Goal: Transaction & Acquisition: Purchase product/service

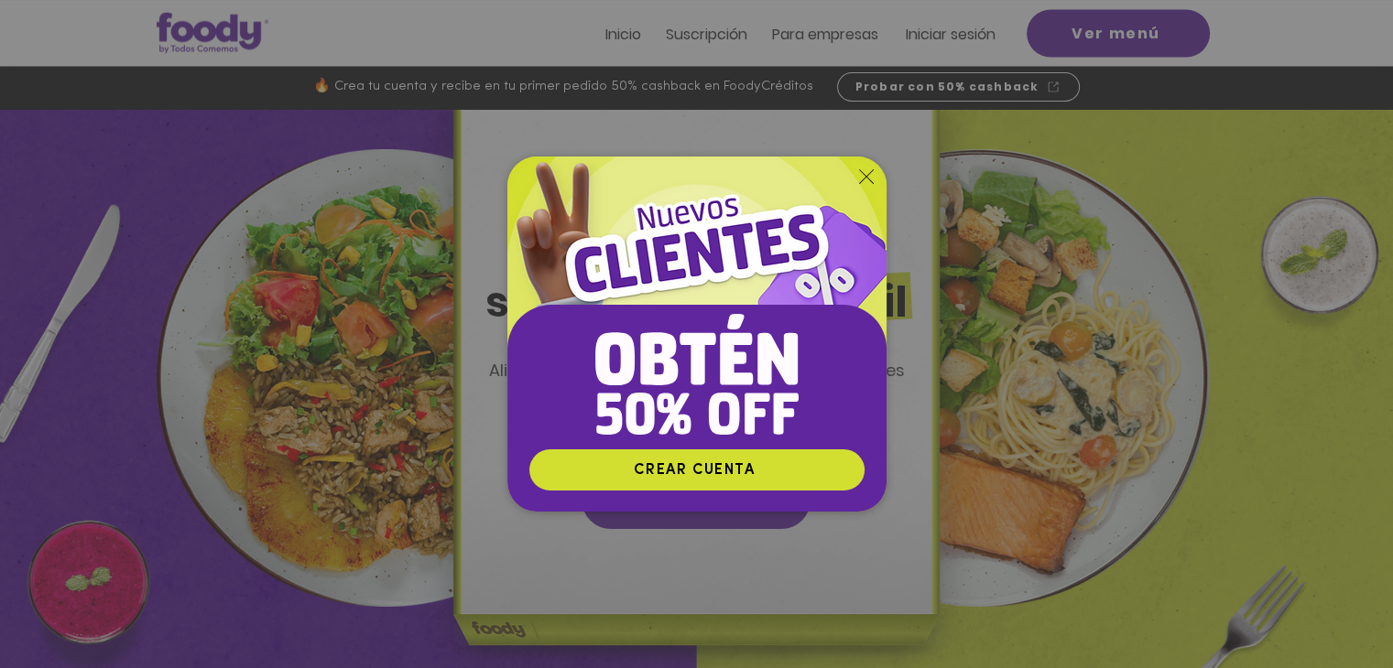
click at [950, 79] on div "Nuevos suscriptores 50% off" at bounding box center [696, 334] width 1393 height 668
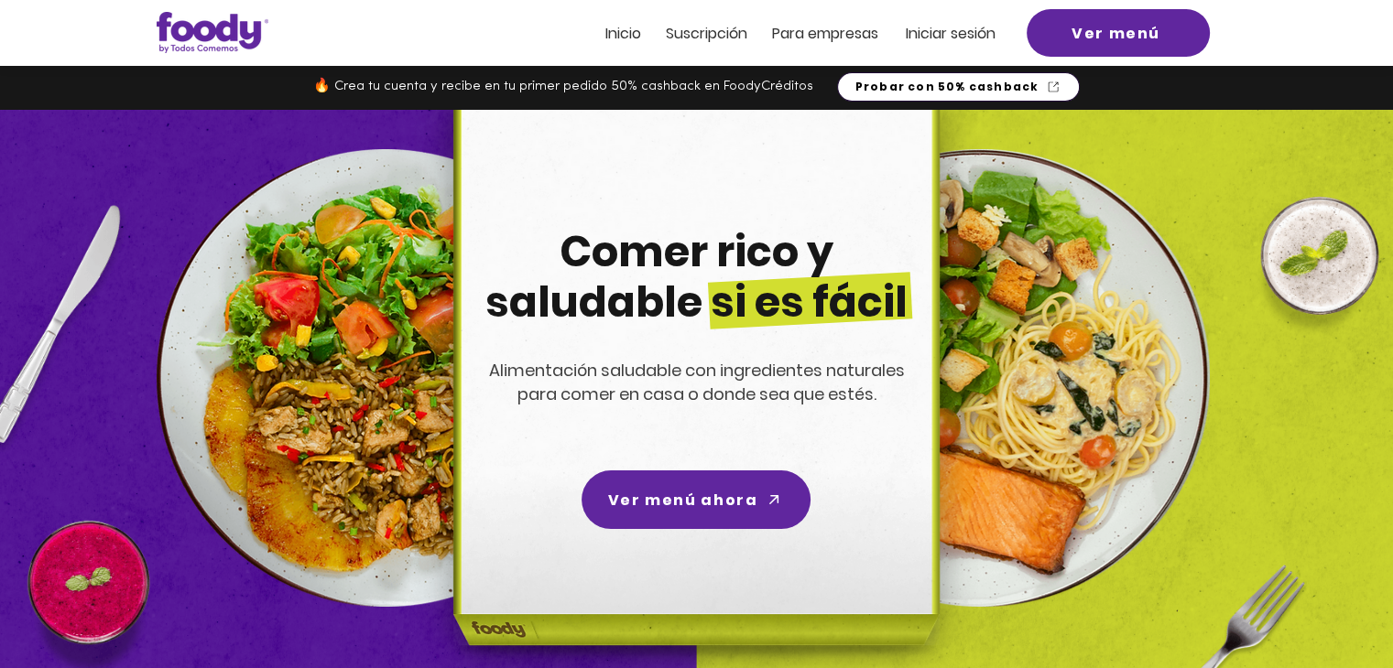
click at [935, 96] on span "Probar con 50% cashback" at bounding box center [958, 87] width 235 height 22
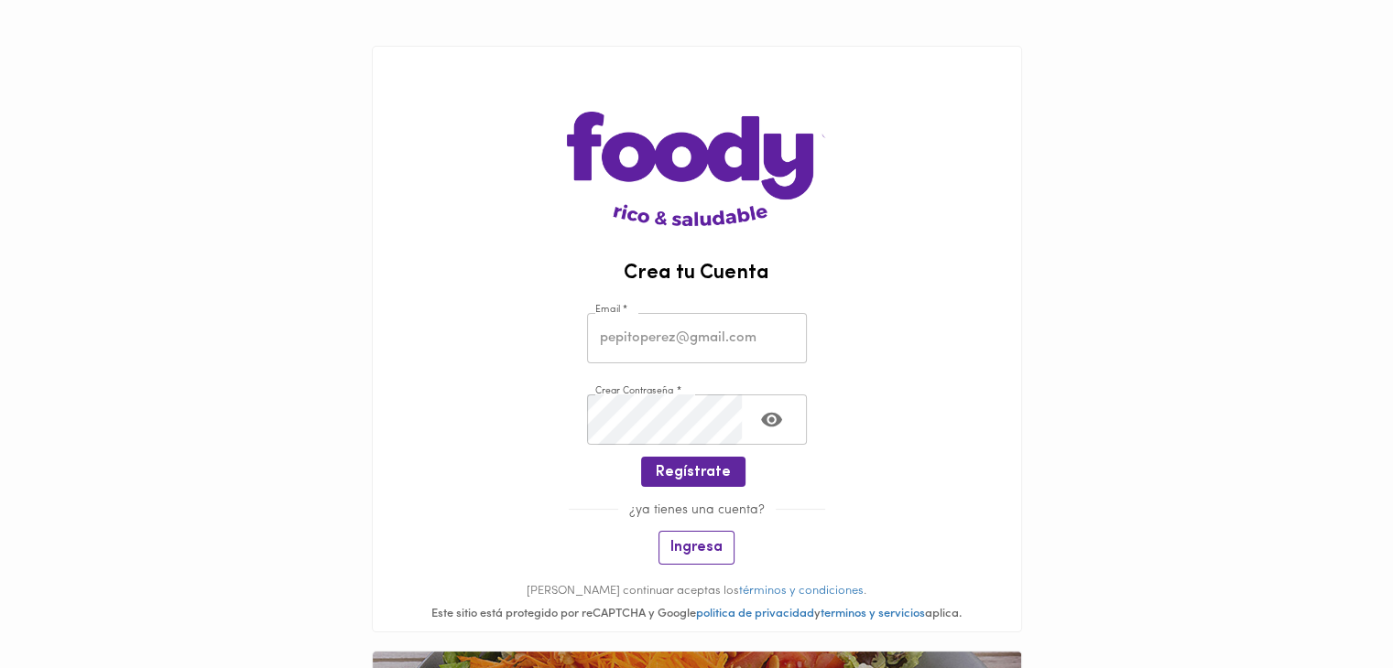
type input "[EMAIL_ADDRESS][DOMAIN_NAME]"
click at [701, 544] on span "Ingresa" at bounding box center [696, 547] width 52 height 17
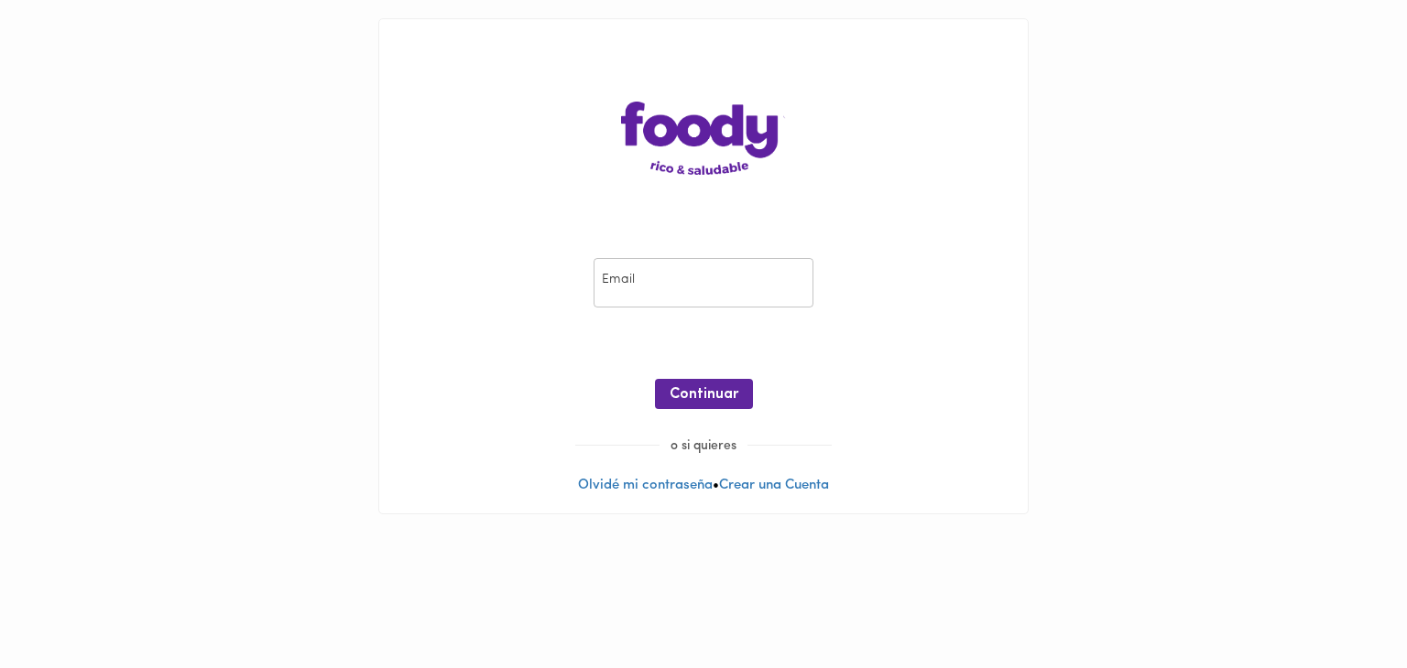
click at [674, 281] on input "email" at bounding box center [703, 283] width 220 height 50
type input "ljdiazn@hotmail.com"
click at [731, 395] on span "Continuar" at bounding box center [703, 394] width 69 height 17
click at [716, 387] on span "Ingresar" at bounding box center [704, 394] width 58 height 17
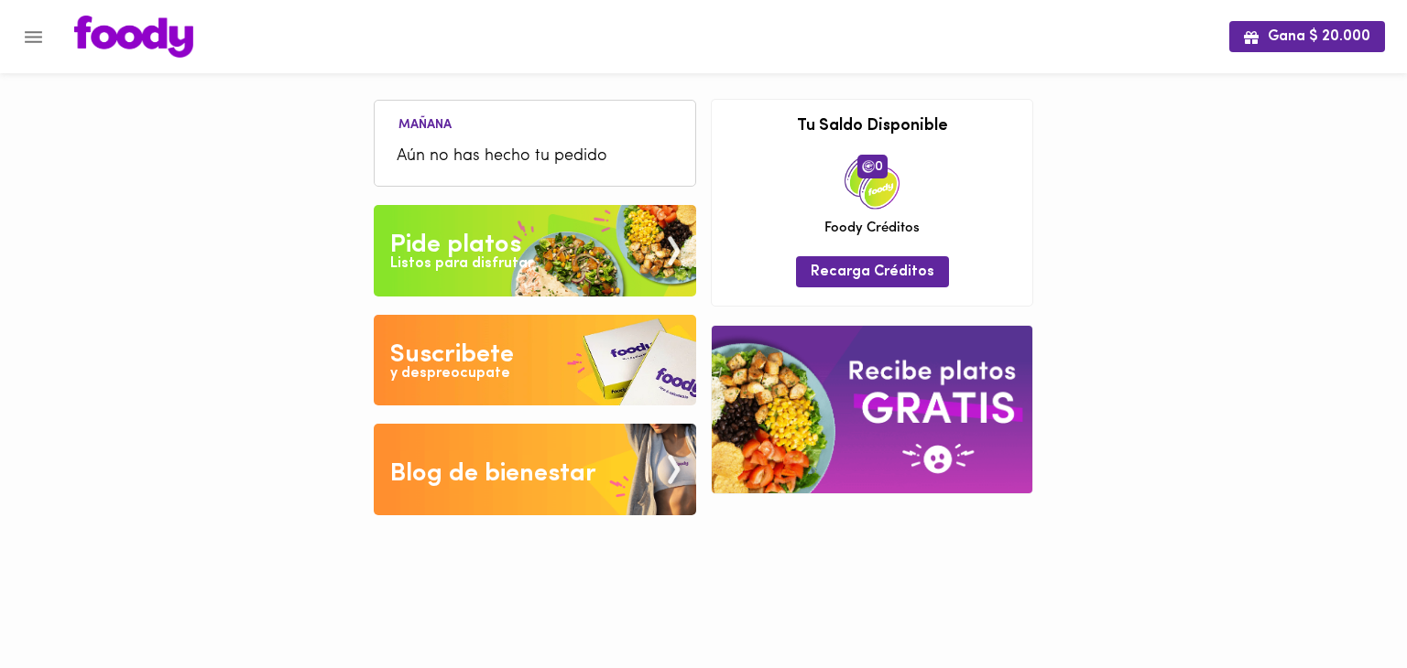
click at [499, 254] on div "Listos para disfrutar" at bounding box center [461, 264] width 143 height 21
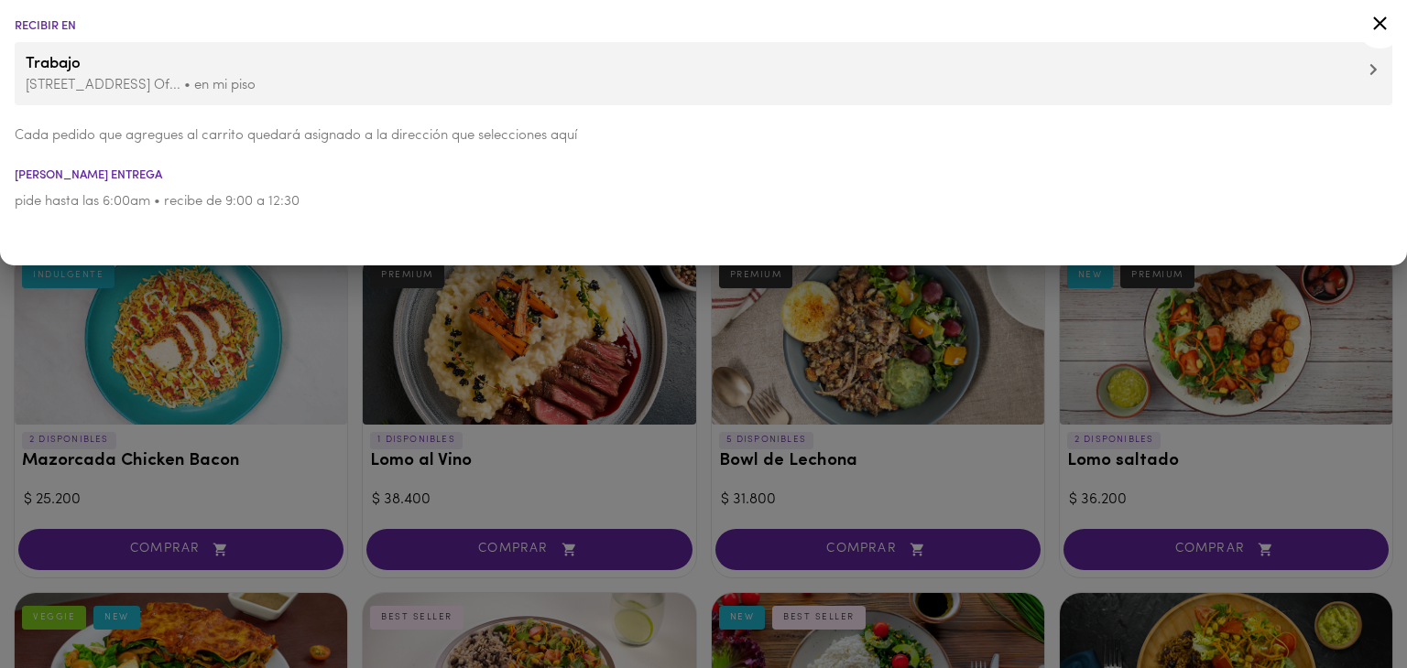
click at [162, 191] on li "pide hasta las 6:00am • recibe de 9:00 a 12:30" at bounding box center [703, 201] width 1407 height 41
click at [307, 80] on p "Carrera 10 No 18 24 Of... • en mi piso" at bounding box center [703, 85] width 1355 height 19
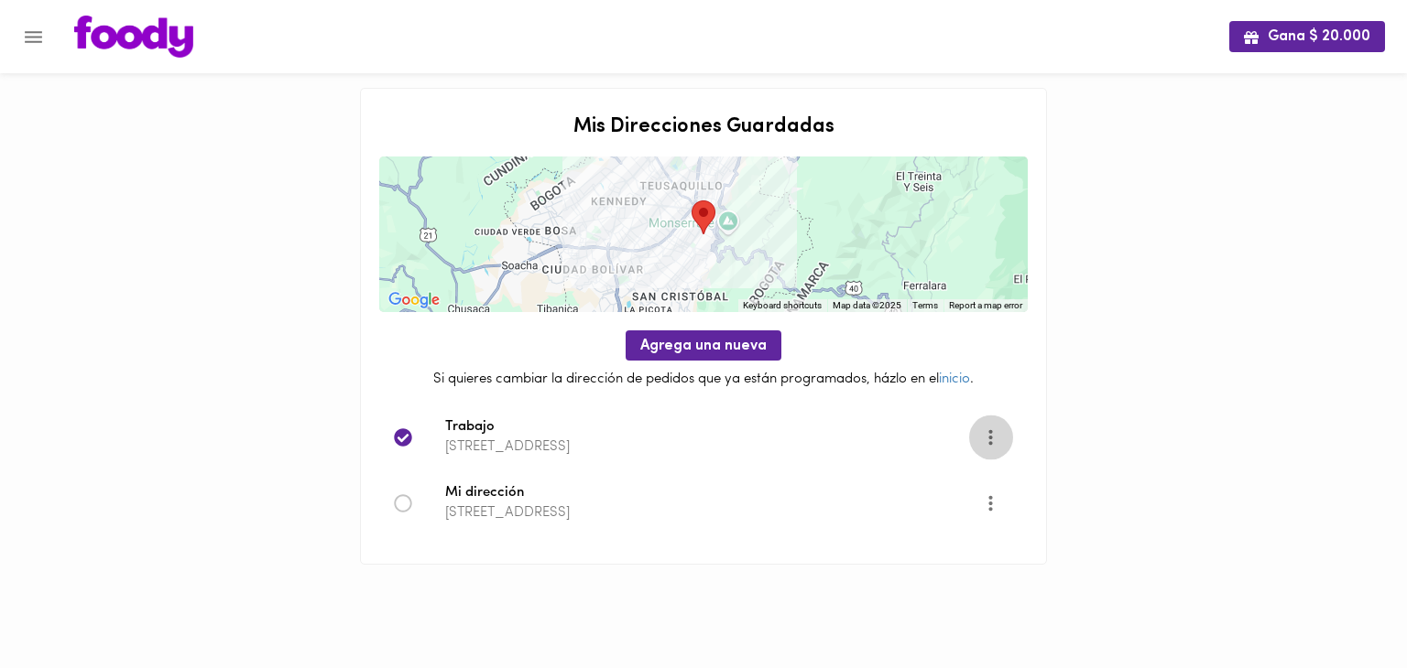
click at [989, 431] on icon "Opciones" at bounding box center [990, 437] width 4 height 16
click at [985, 438] on li "Editar" at bounding box center [1002, 438] width 66 height 30
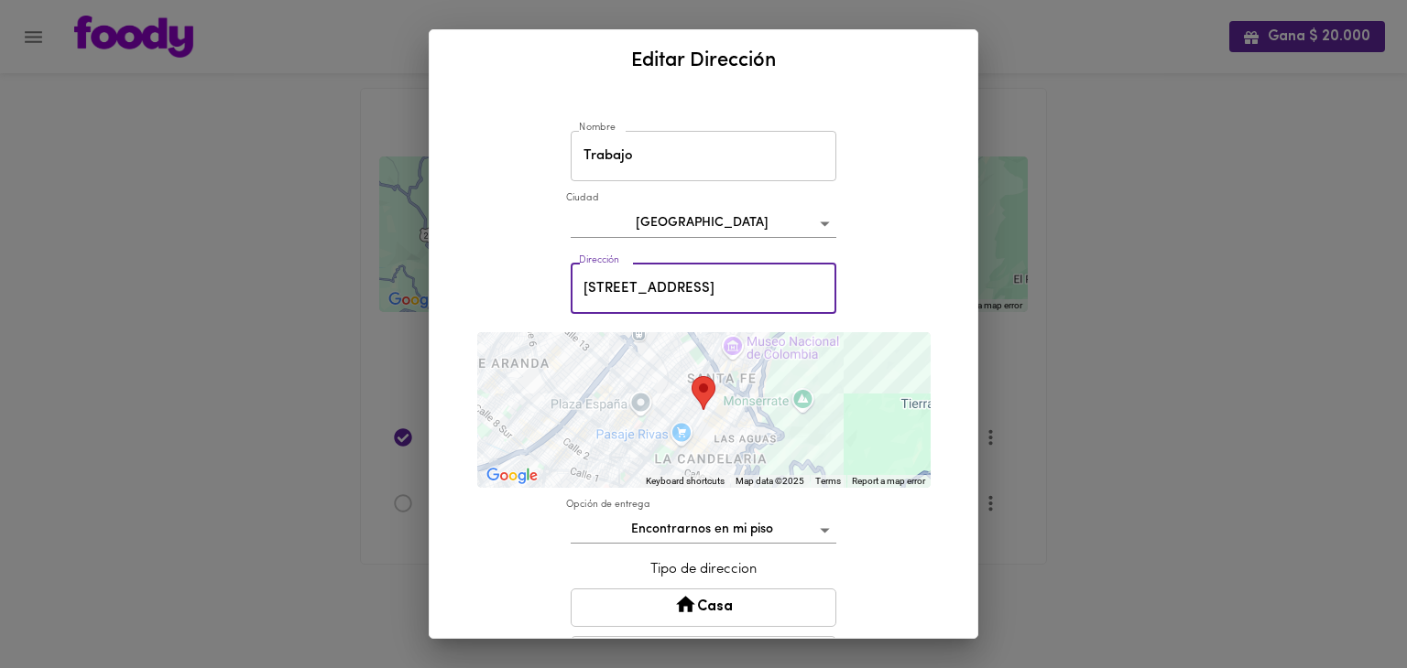
click at [725, 287] on input "Carrera 10 No 18 24 Oficiba Avvillas Cordoba" at bounding box center [703, 289] width 266 height 50
type input "cra 15 93a 62"
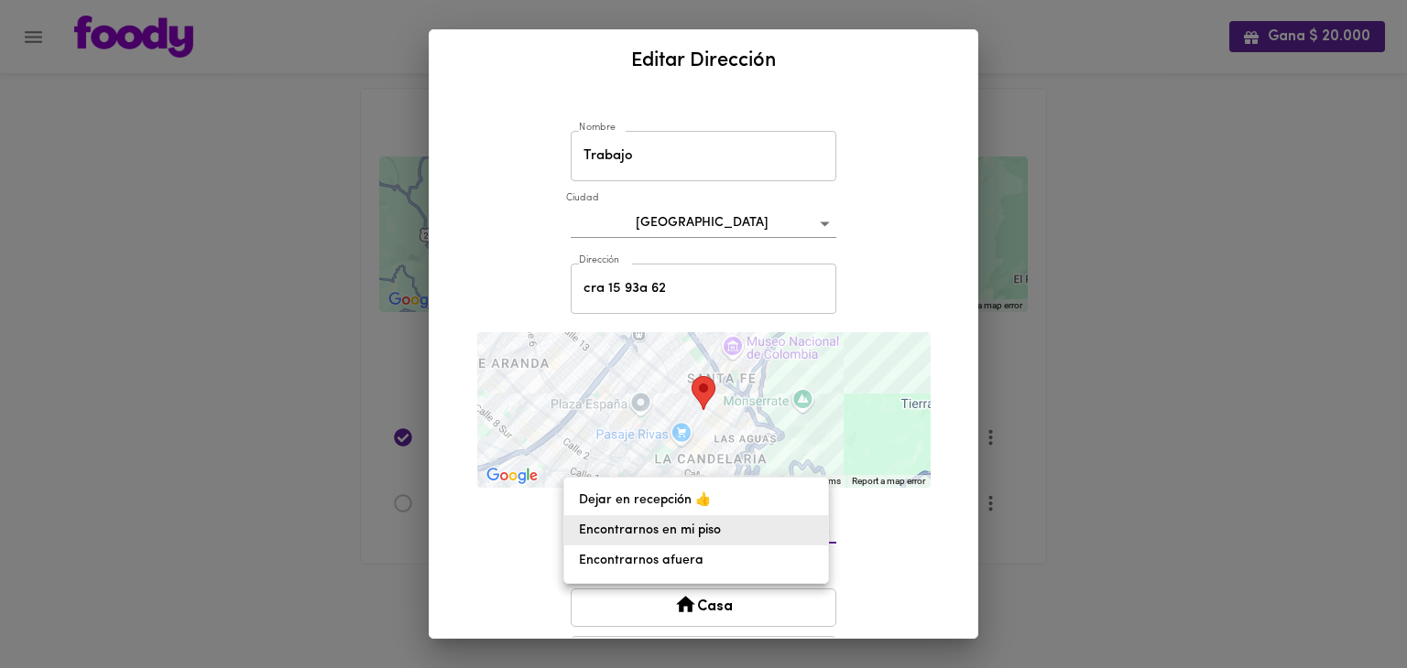
click at [802, 532] on body "Gana $ 20.000 Mis Direcciones Guardadas ← Move left → Move right ↑ Move up ↓ Mo…" at bounding box center [703, 305] width 1407 height 611
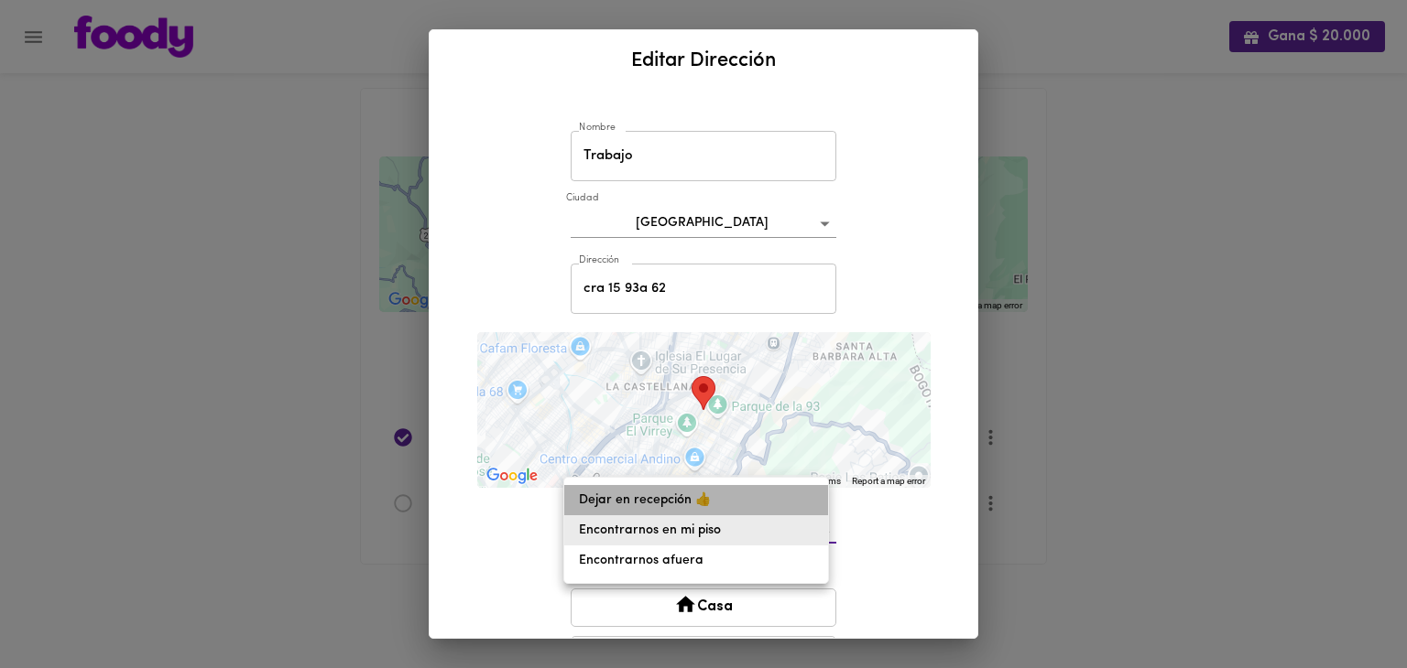
click at [695, 506] on li "Dejar en recepción 👍" at bounding box center [696, 500] width 264 height 30
type input "leave-at-reception"
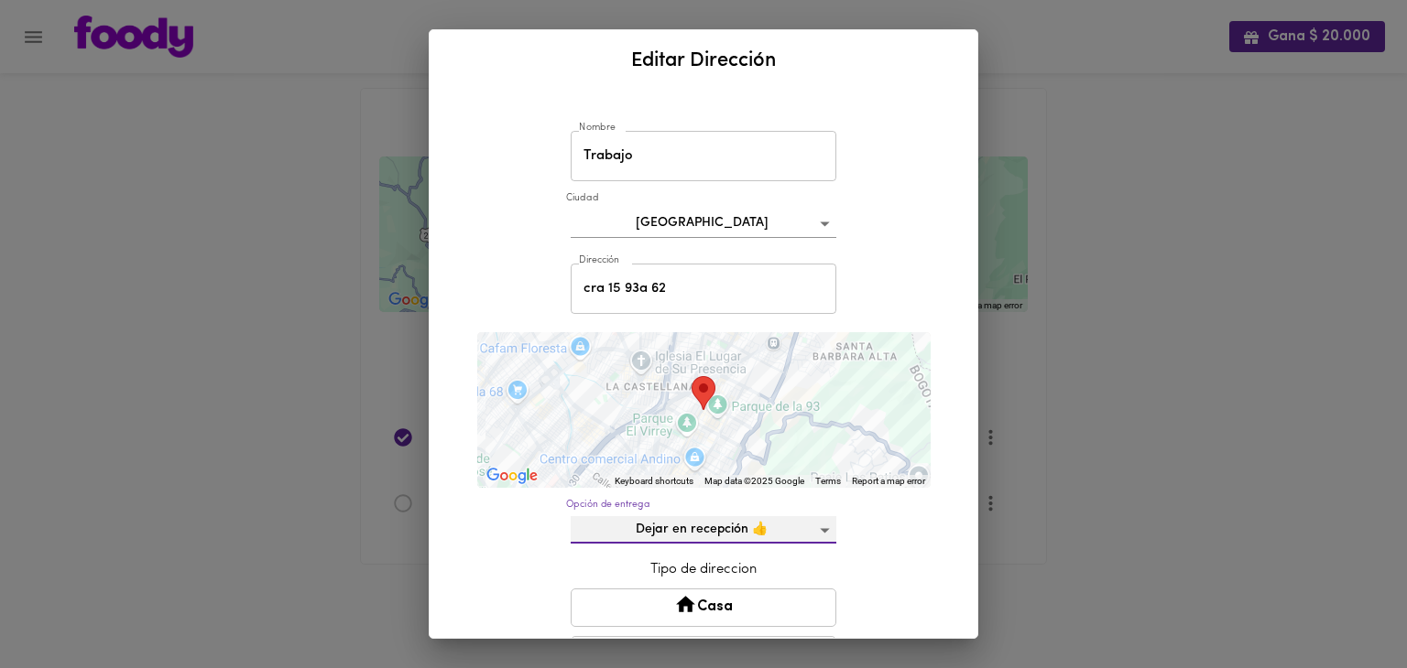
scroll to position [286, 0]
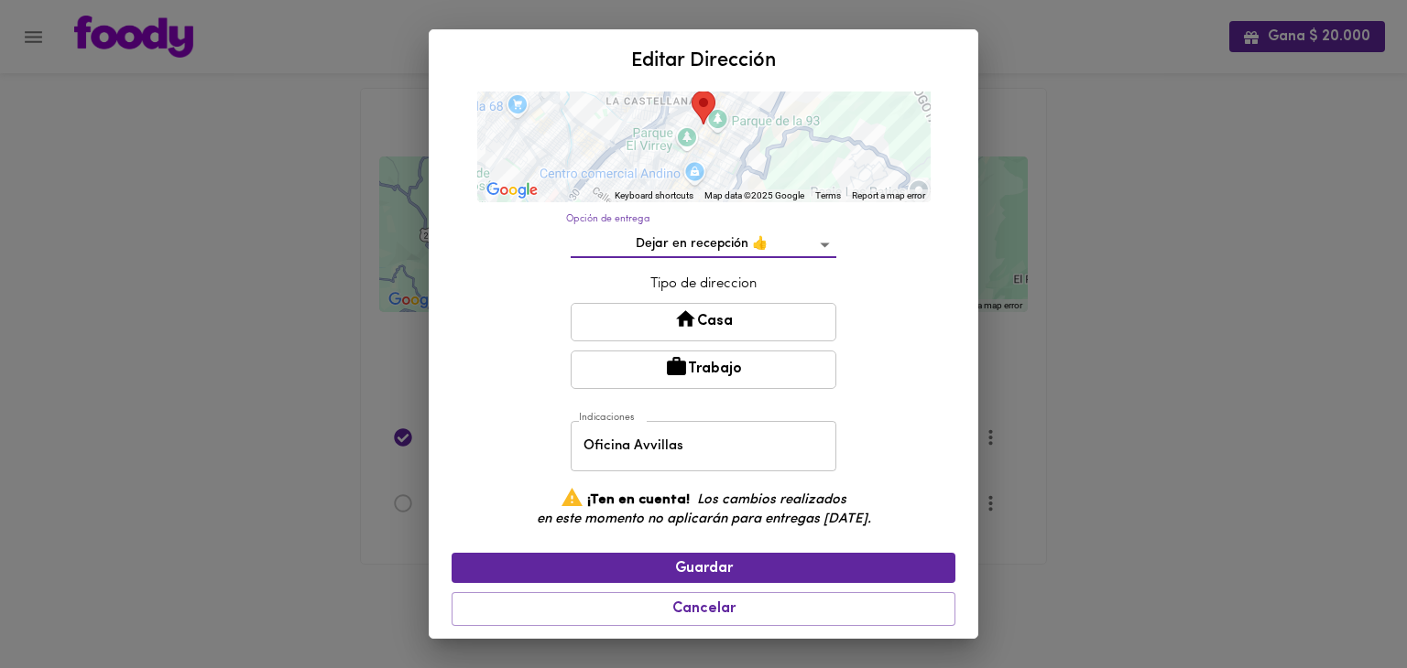
click at [741, 382] on button "Trabajo" at bounding box center [703, 370] width 266 height 38
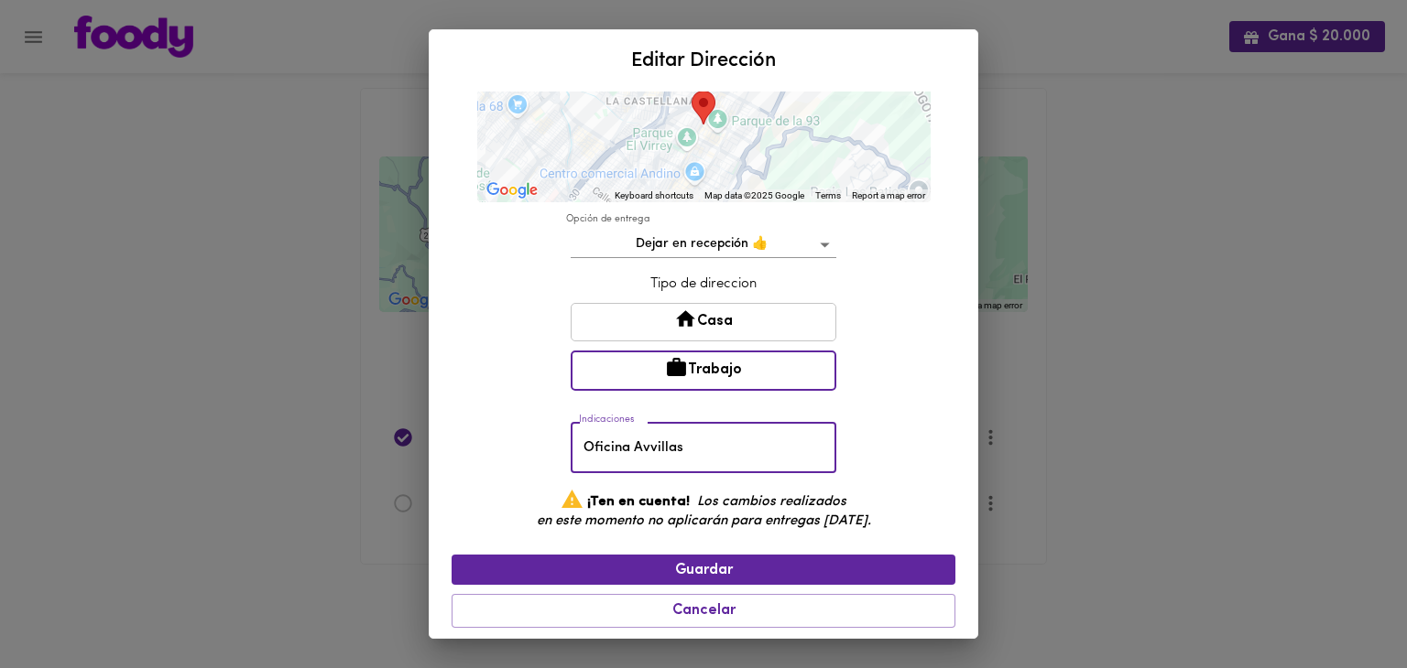
drag, startPoint x: 722, startPoint y: 451, endPoint x: 321, endPoint y: 451, distance: 400.2
click at [321, 451] on div "Editar Dirección Nombre Trabajo Nombre Ciudad Bogotá bogota Dirección cra 15 93…" at bounding box center [703, 334] width 1407 height 668
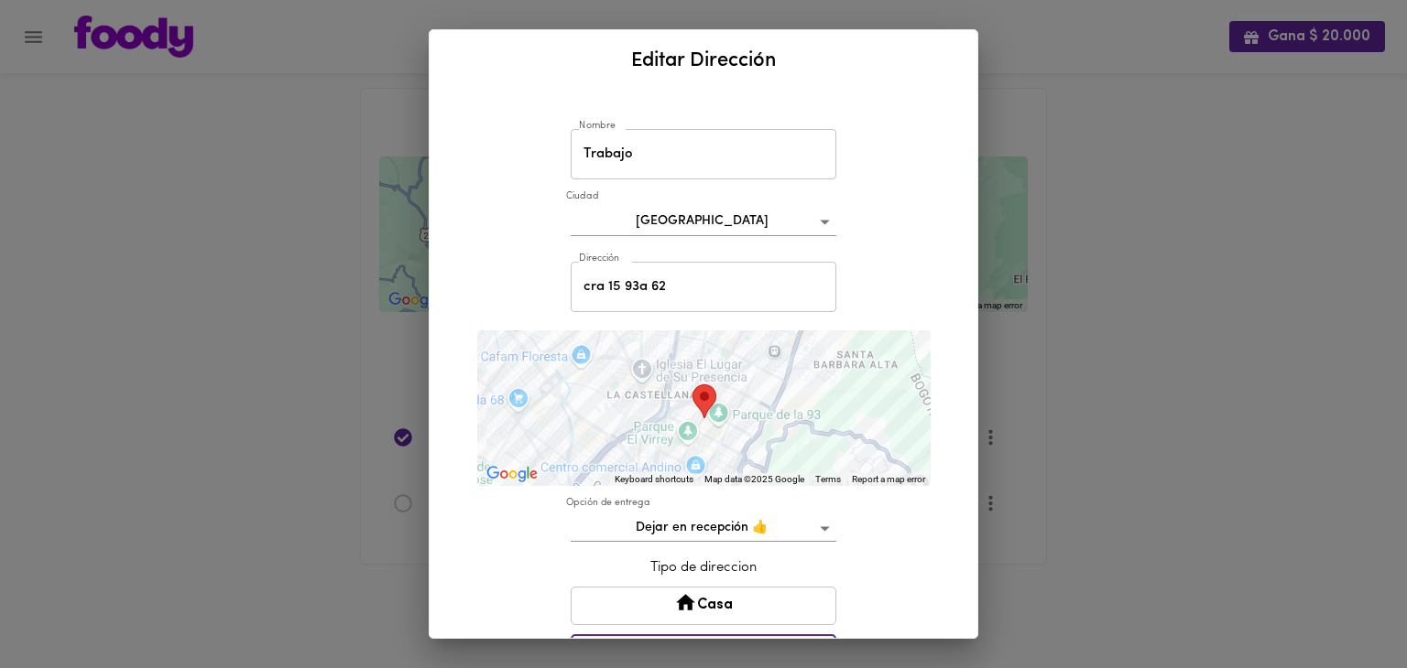
scroll to position [0, 0]
type input "oficina 403"
click at [714, 285] on input "cra 15 93a 62" at bounding box center [703, 289] width 266 height 50
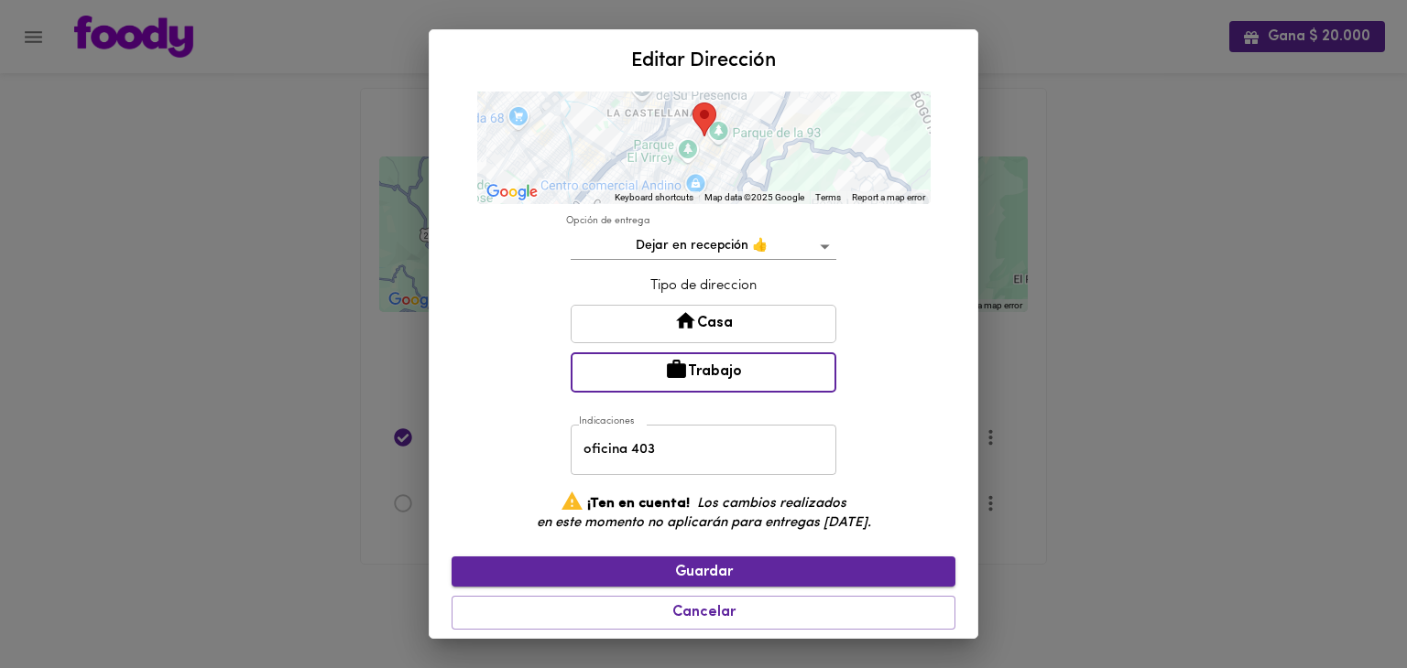
click at [711, 565] on span "Guardar" at bounding box center [703, 572] width 474 height 17
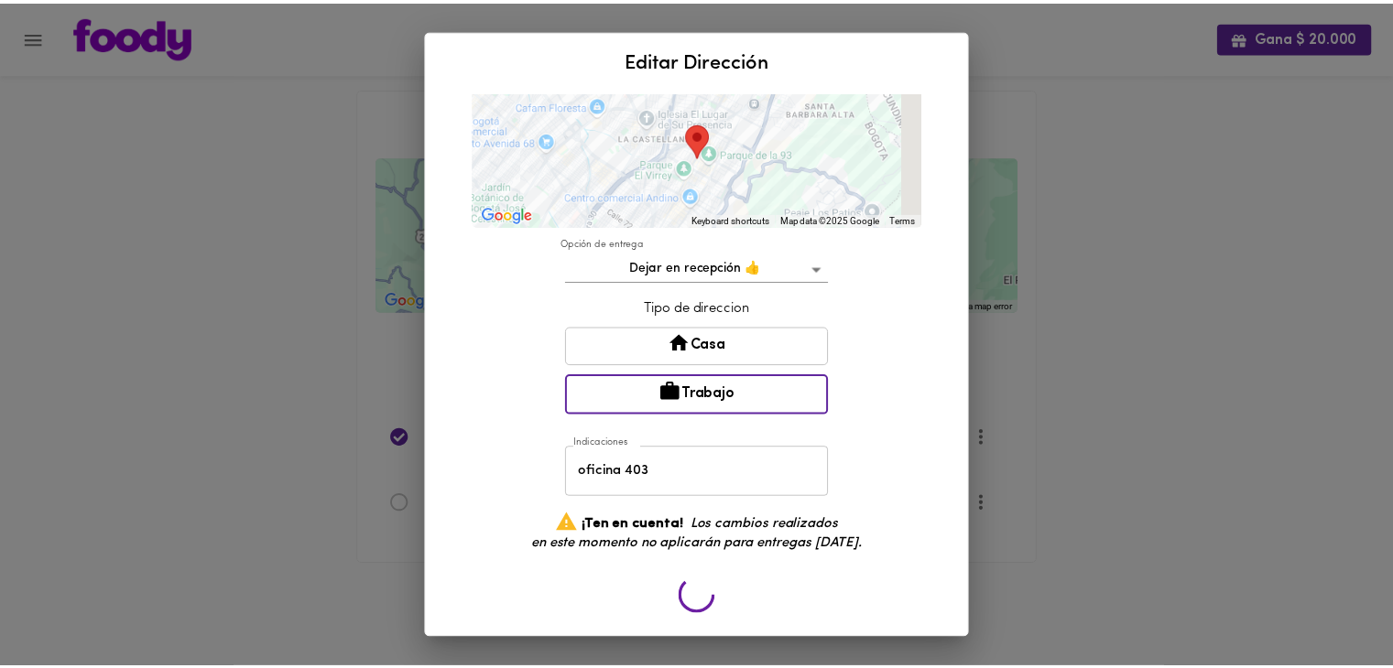
scroll to position [255, 0]
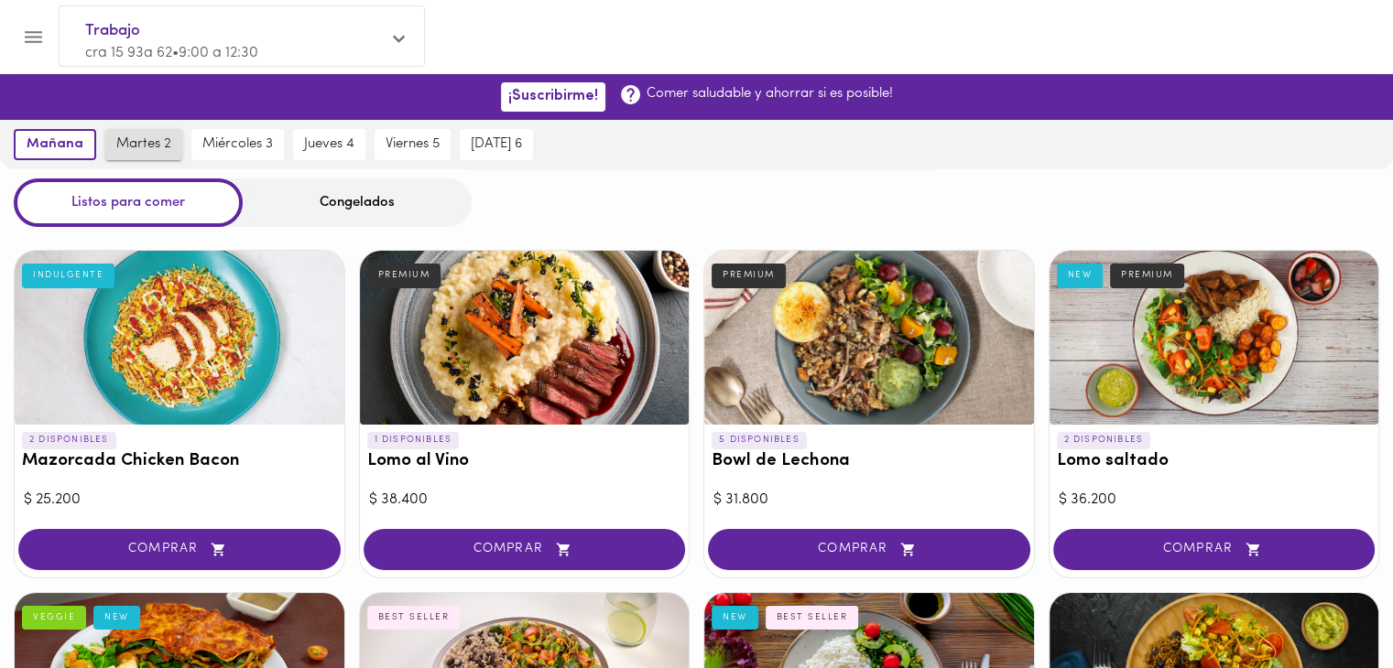
click at [125, 151] on span "martes 2" at bounding box center [143, 144] width 55 height 16
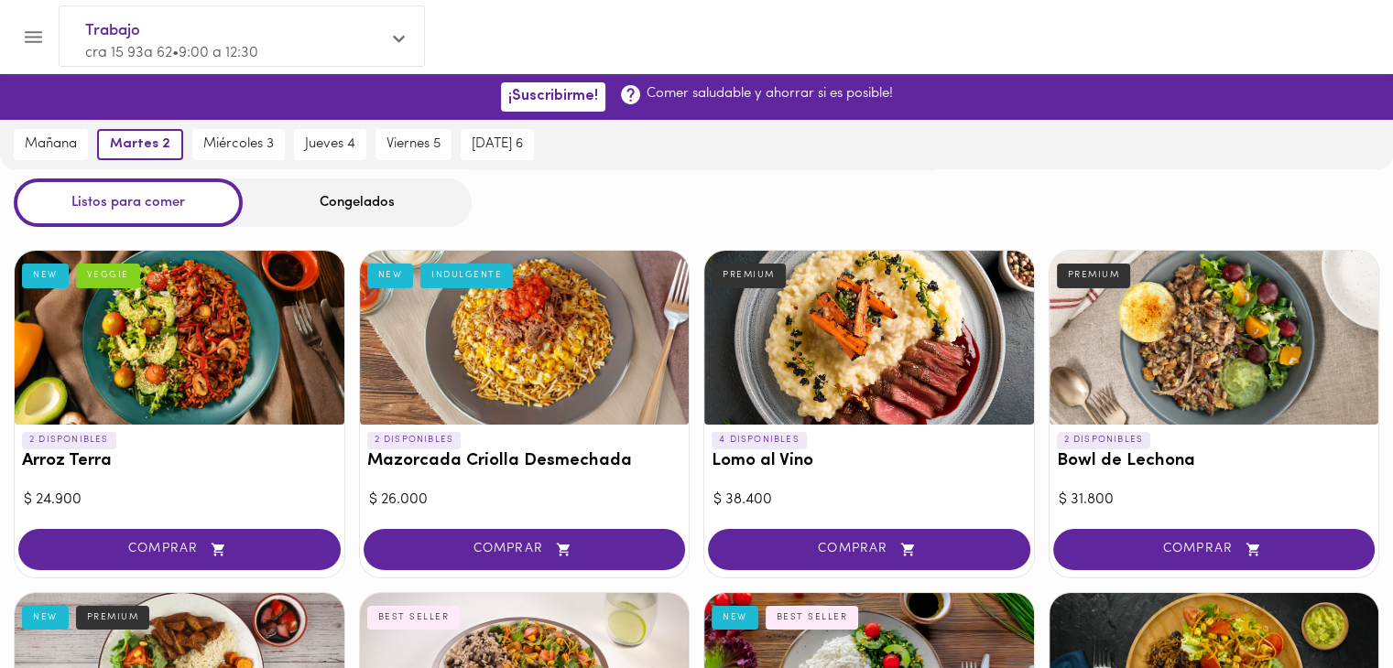
click at [331, 213] on div "Congelados" at bounding box center [357, 203] width 229 height 49
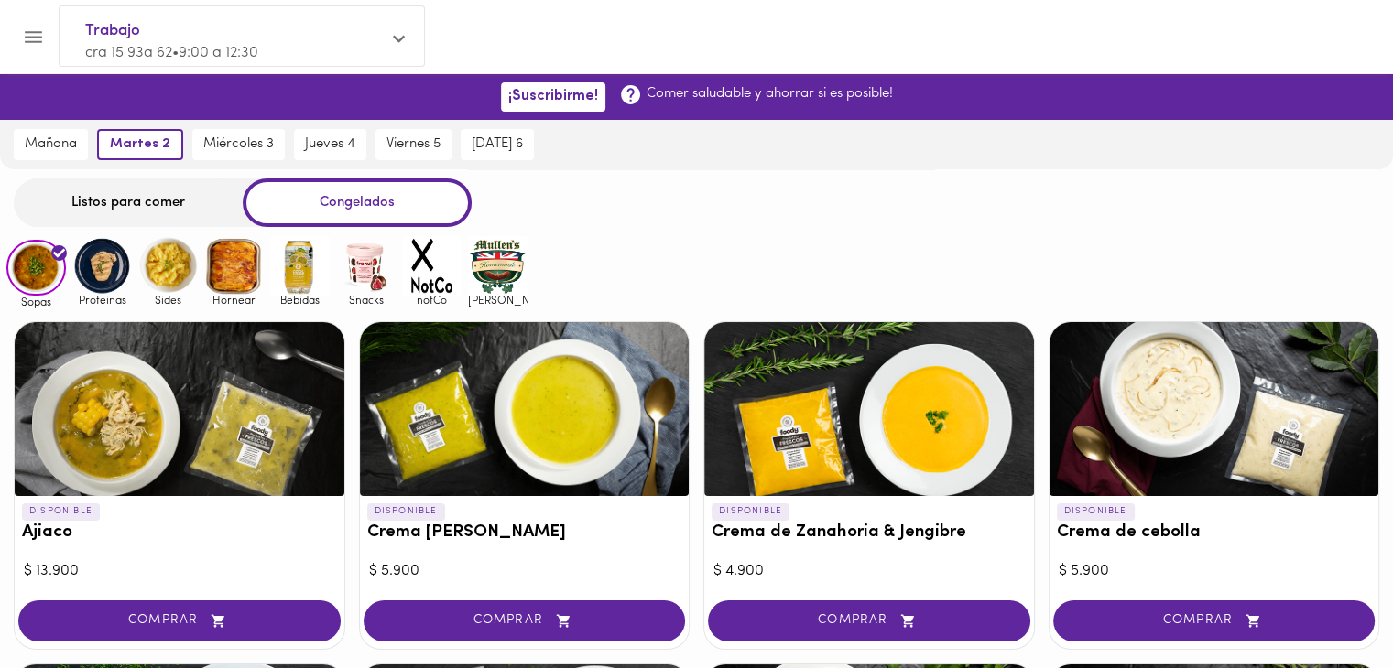
click at [371, 202] on div "Congelados" at bounding box center [357, 203] width 229 height 49
click at [157, 152] on span "martes 2" at bounding box center [140, 144] width 60 height 16
click at [47, 150] on span "mañana" at bounding box center [51, 144] width 52 height 16
click at [131, 196] on div "Listos para comer" at bounding box center [128, 203] width 229 height 49
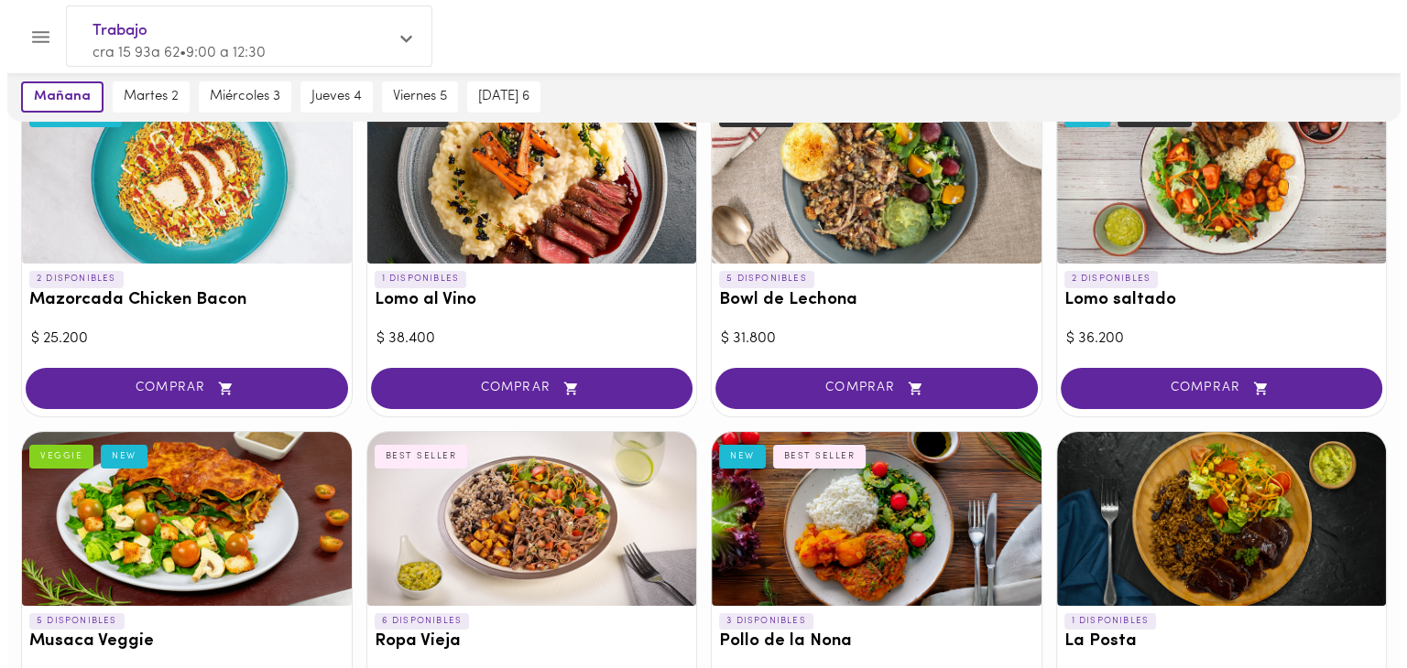
scroll to position [275, 0]
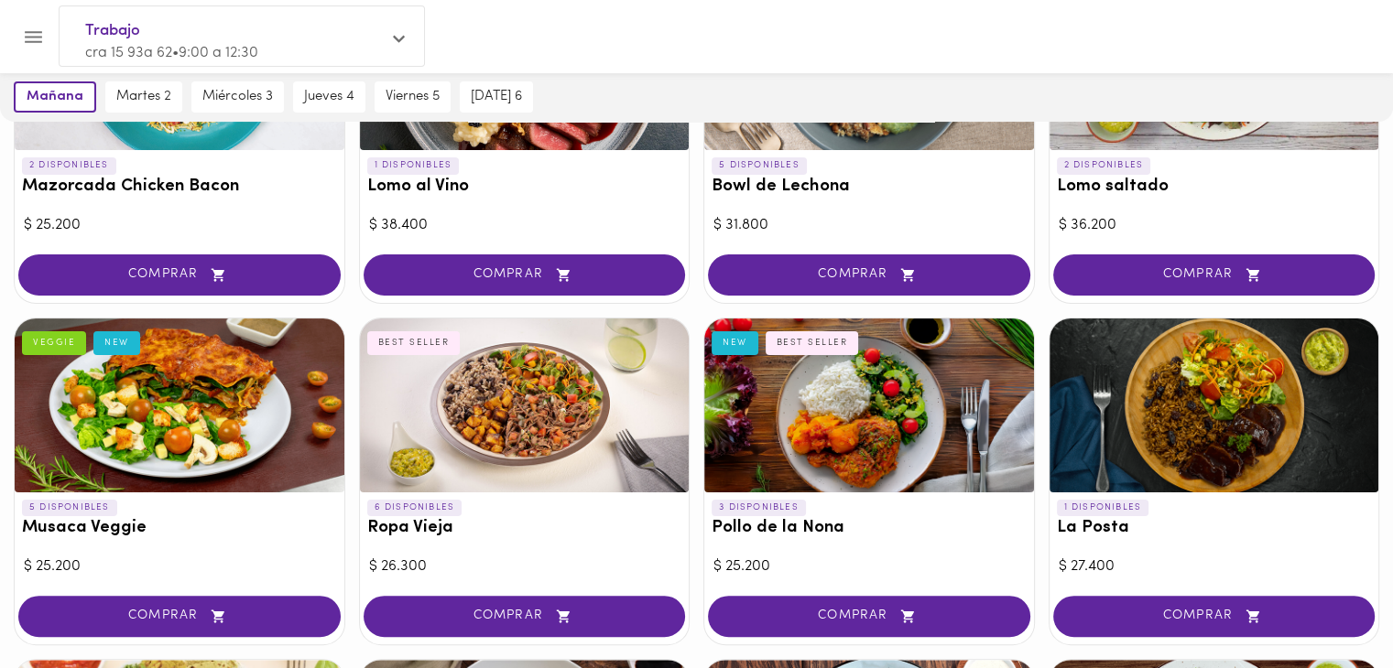
click at [124, 342] on div "NEW" at bounding box center [116, 343] width 47 height 24
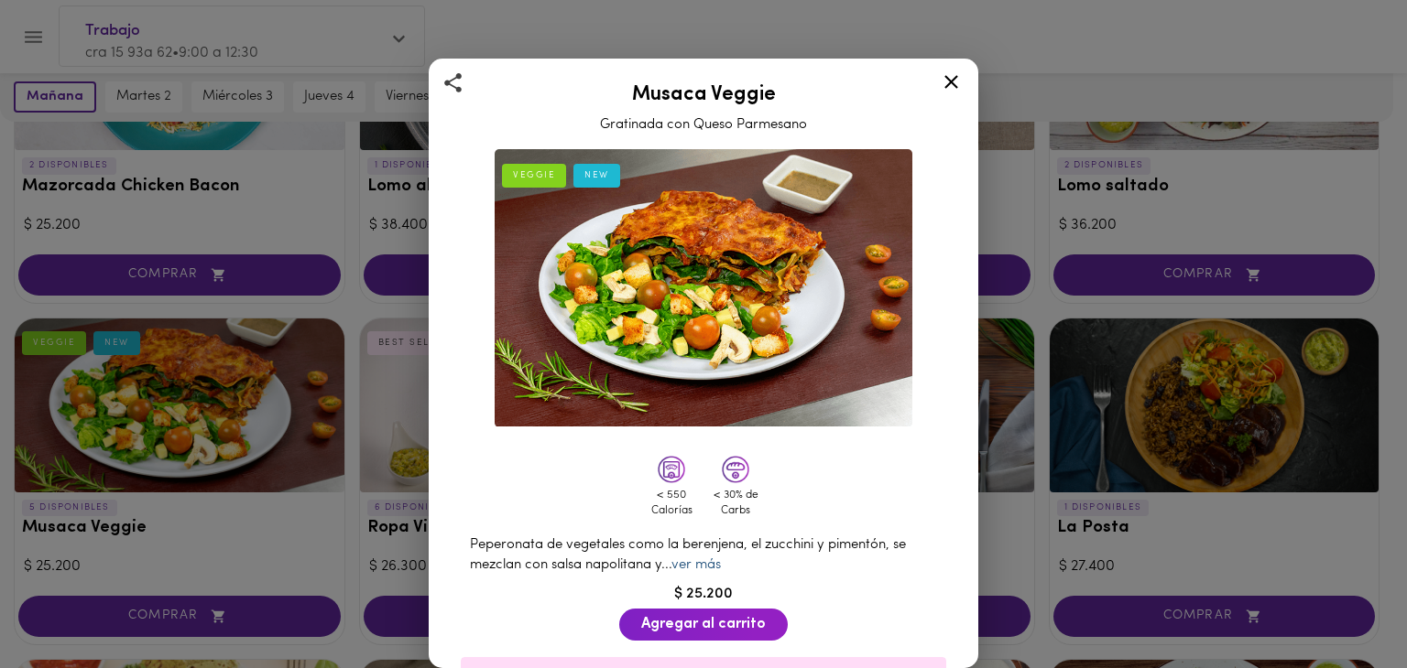
click at [711, 559] on link "ver más" at bounding box center [695, 566] width 49 height 14
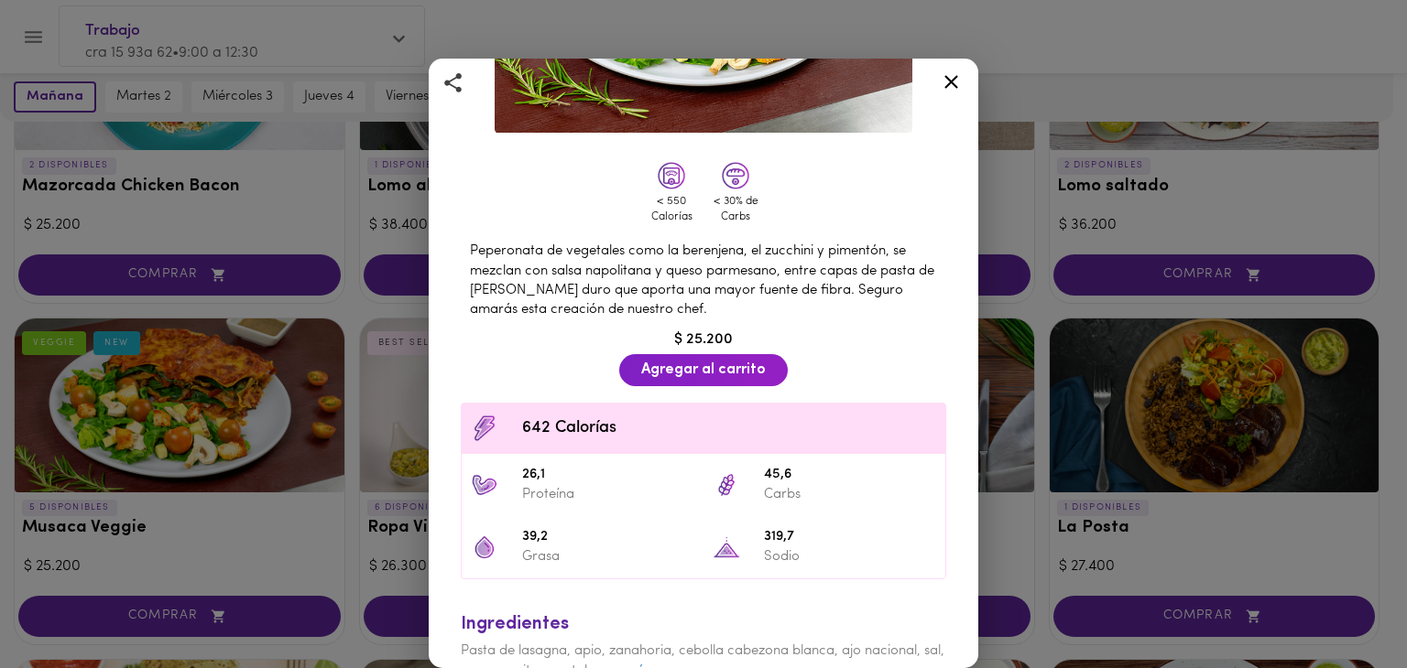
scroll to position [383, 0]
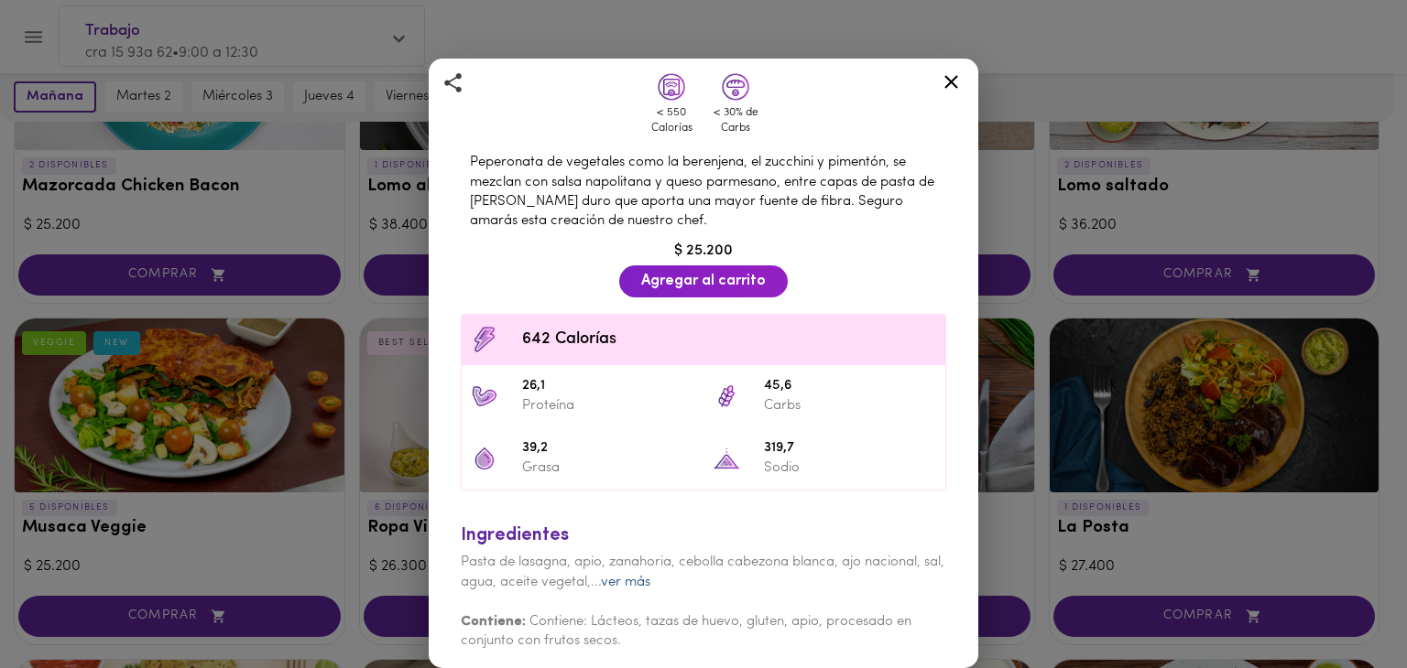
click at [650, 576] on link "ver más" at bounding box center [625, 583] width 49 height 14
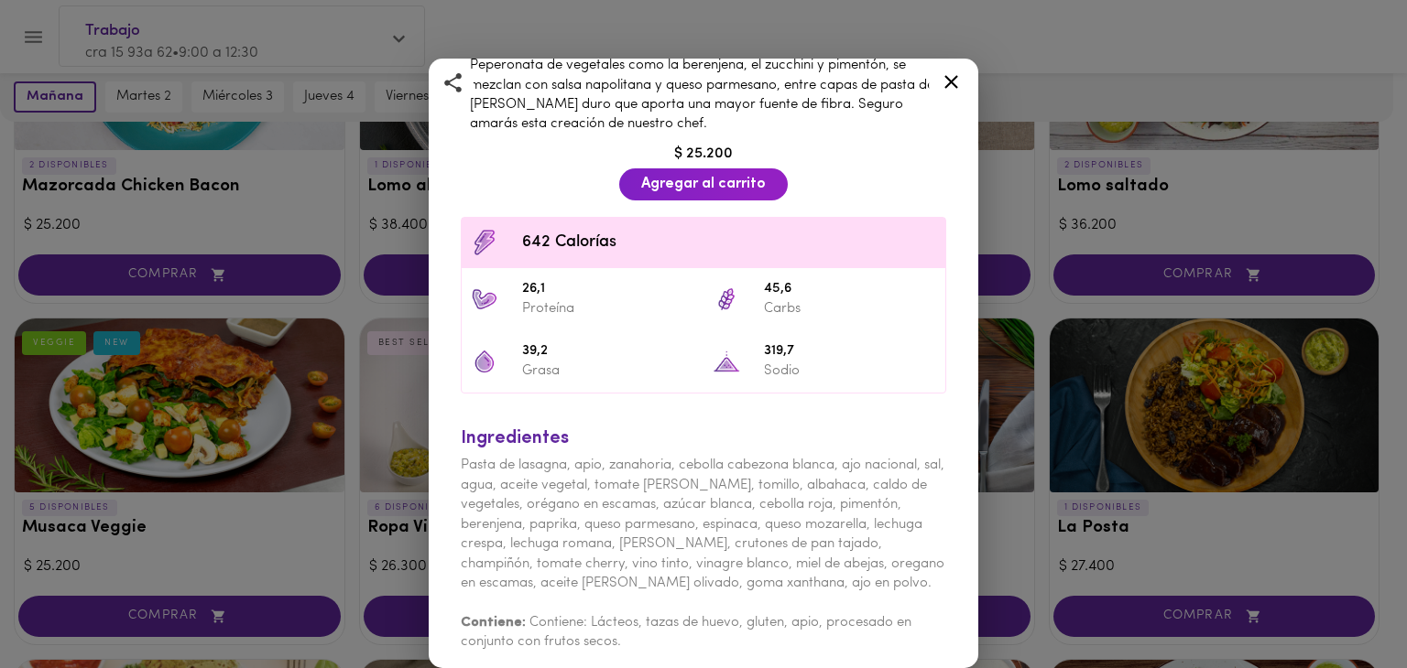
scroll to position [481, 0]
drag, startPoint x: 960, startPoint y: 69, endPoint x: 956, endPoint y: 81, distance: 12.5
click at [960, 69] on div at bounding box center [951, 85] width 45 height 44
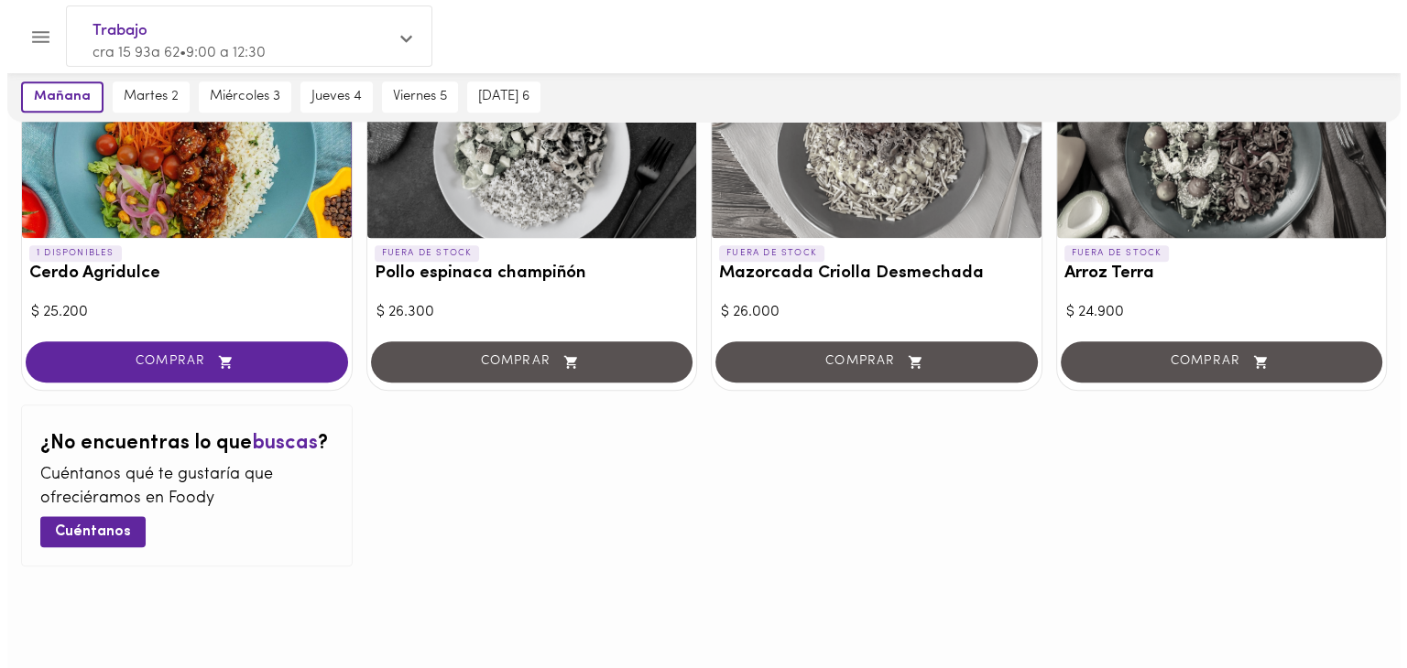
scroll to position [1896, 0]
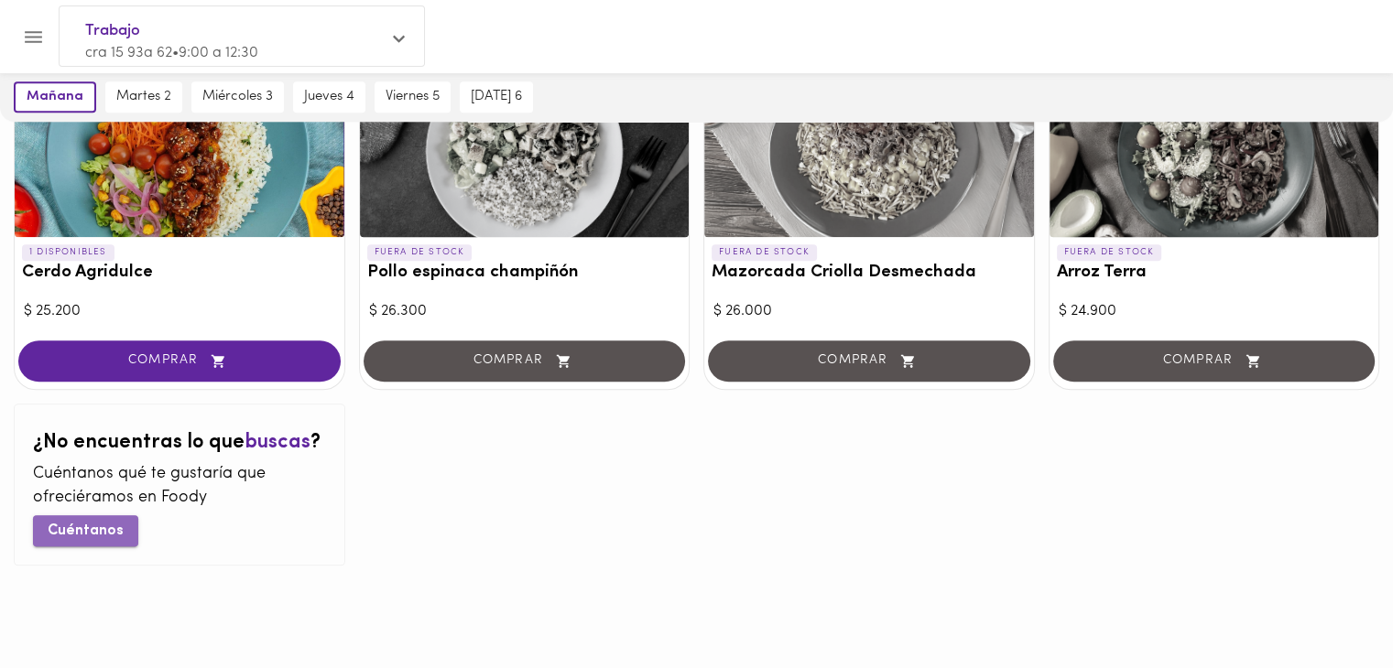
click at [110, 527] on span "Cuéntanos" at bounding box center [86, 531] width 76 height 17
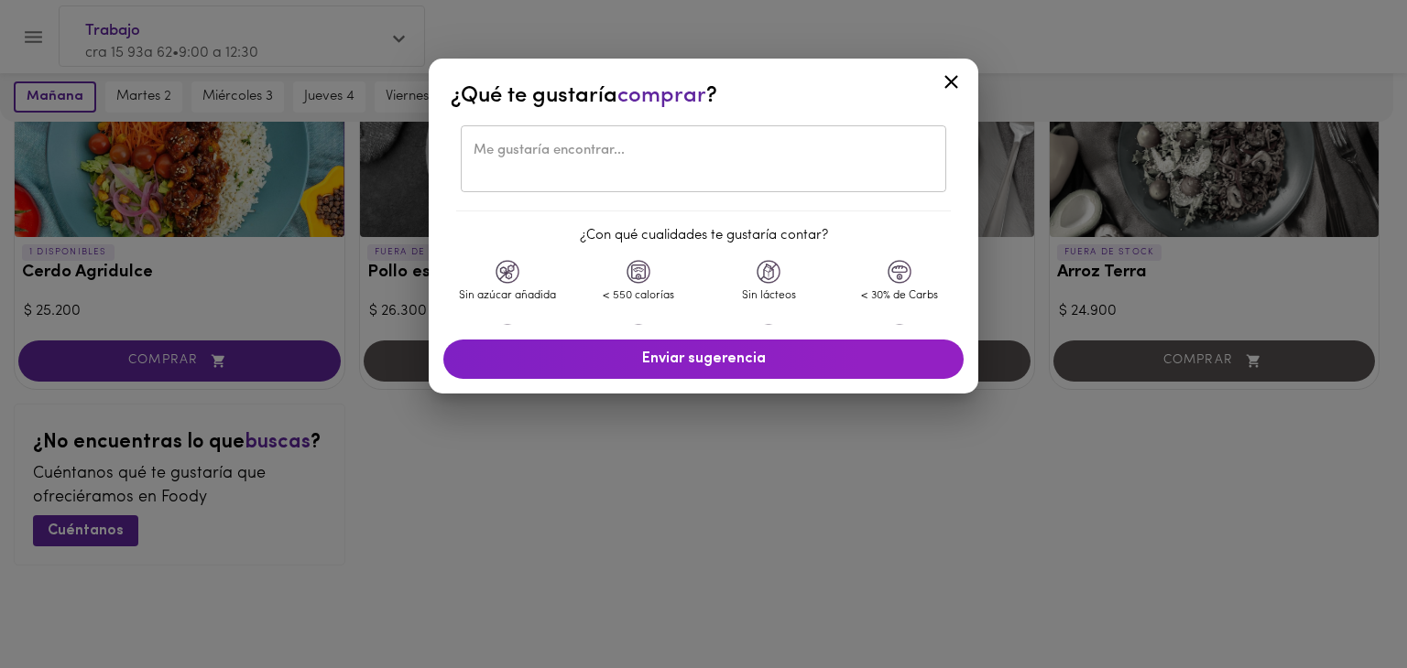
click at [637, 279] on img at bounding box center [638, 272] width 24 height 24
click at [606, 309] on div "< 550 calorías" at bounding box center [638, 292] width 131 height 64
click at [648, 274] on div "< 550 calorías" at bounding box center [638, 292] width 131 height 64
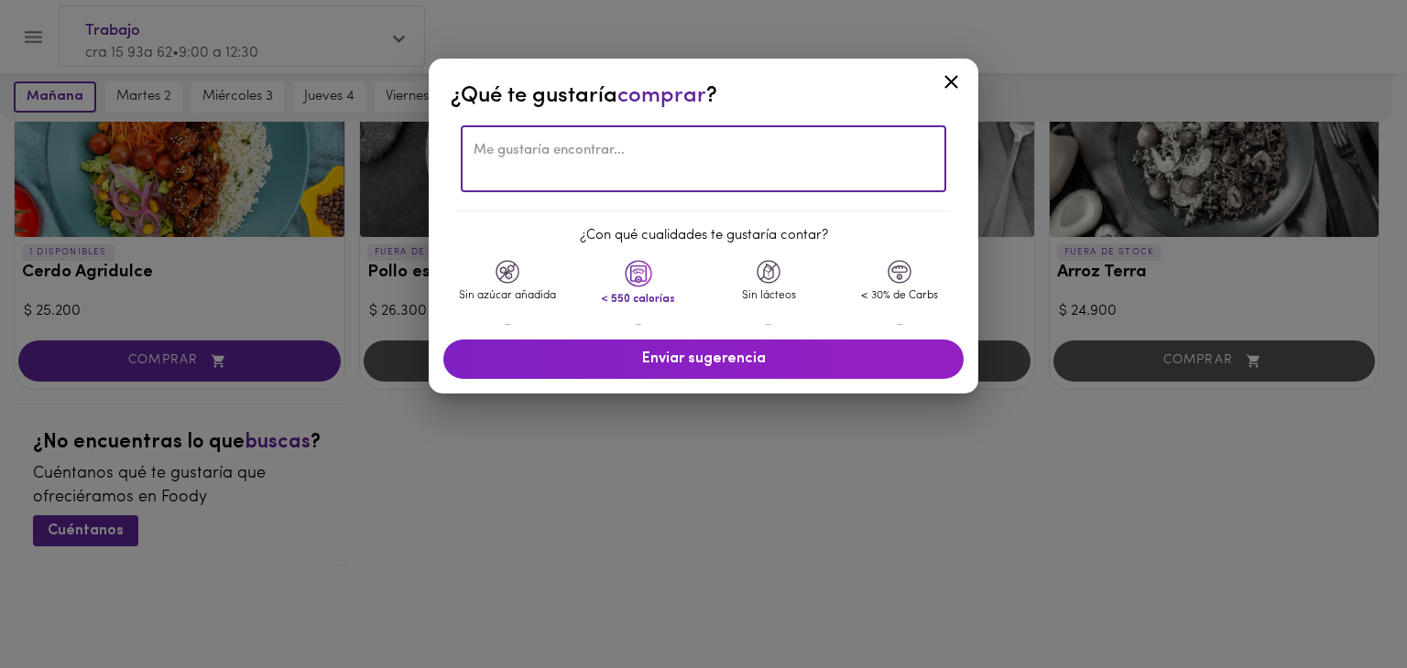
click at [625, 145] on textarea at bounding box center [703, 159] width 460 height 33
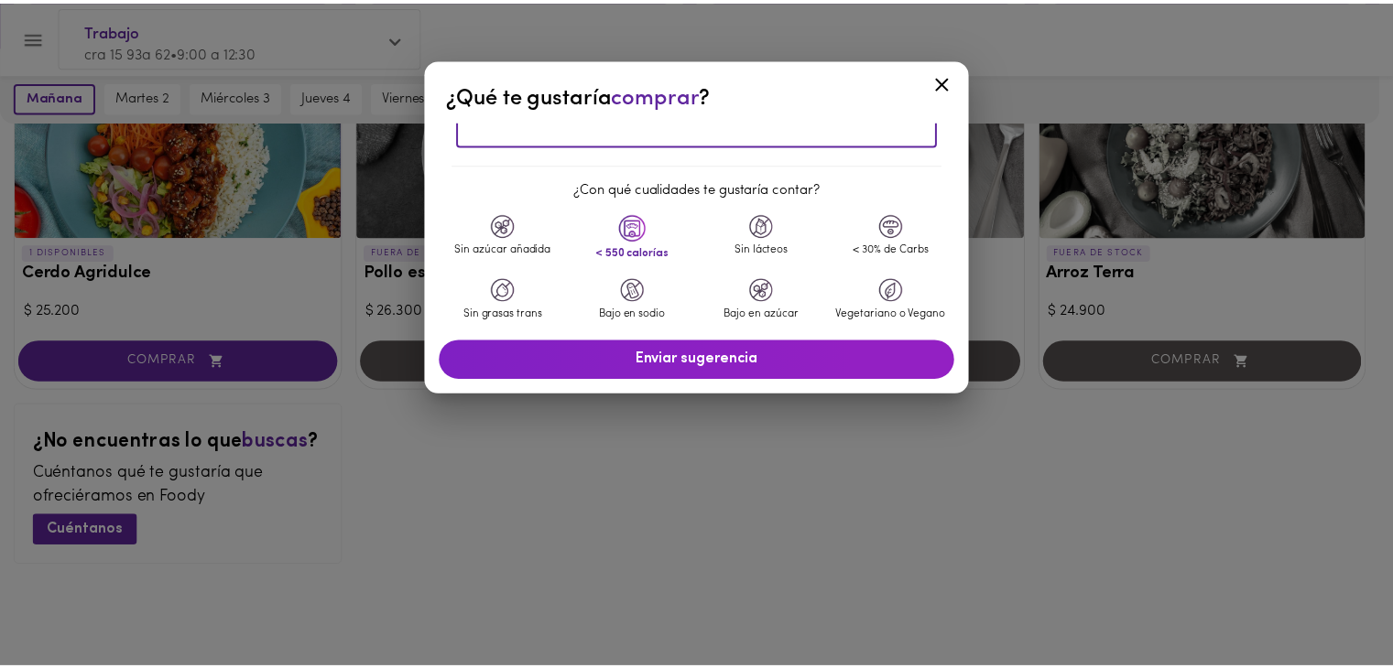
scroll to position [72, 0]
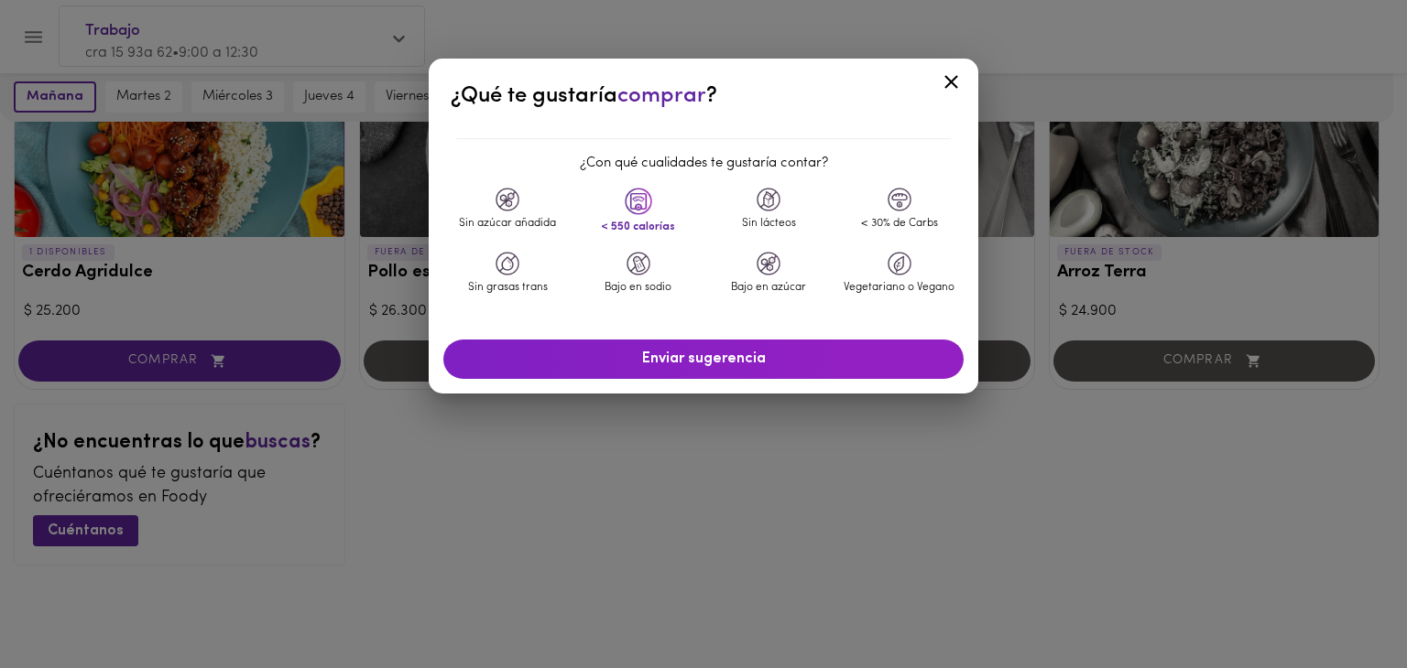
click at [637, 189] on img at bounding box center [638, 201] width 27 height 27
click at [940, 87] on icon at bounding box center [951, 82] width 23 height 23
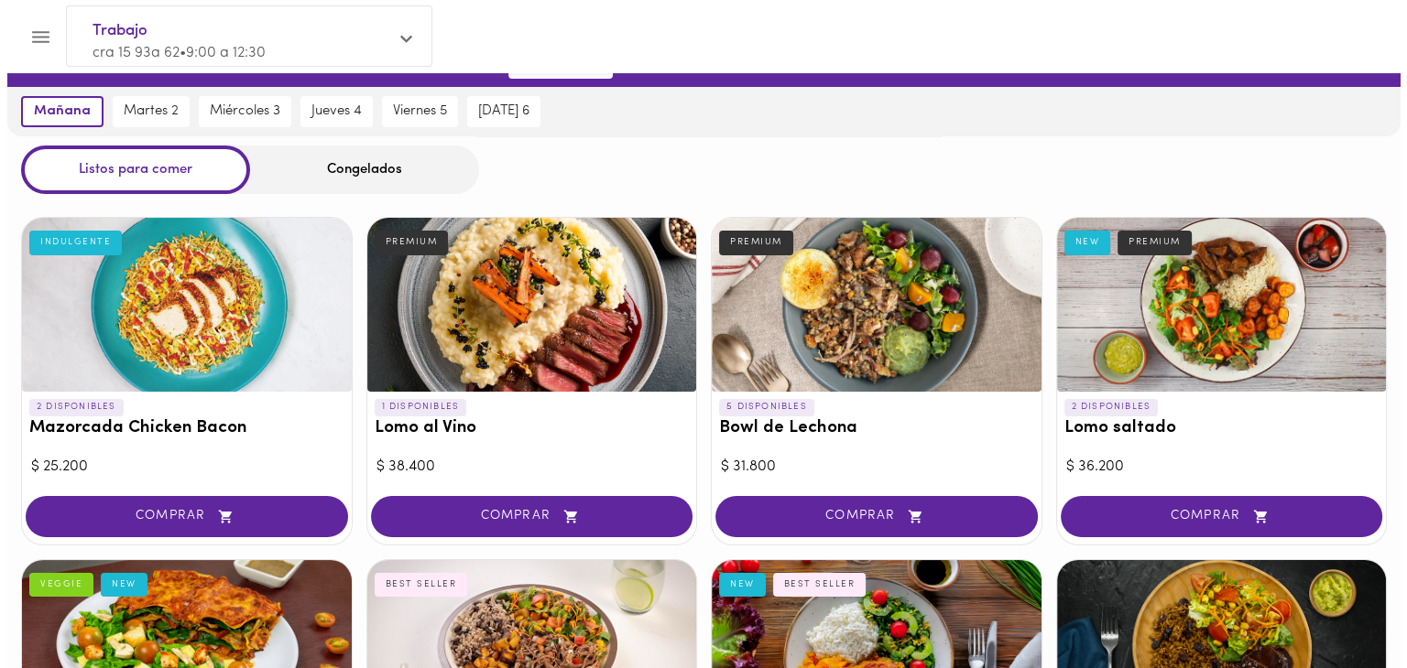
scroll to position [0, 0]
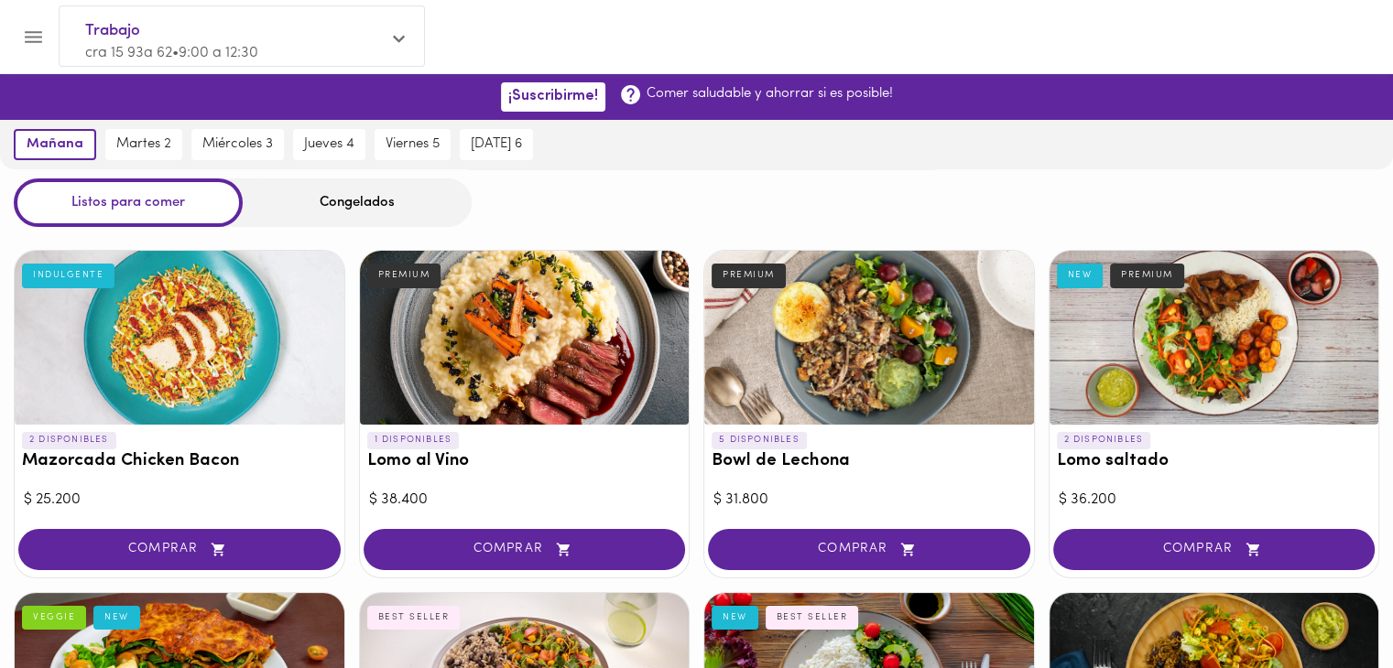
click at [1227, 386] on div at bounding box center [1214, 338] width 330 height 174
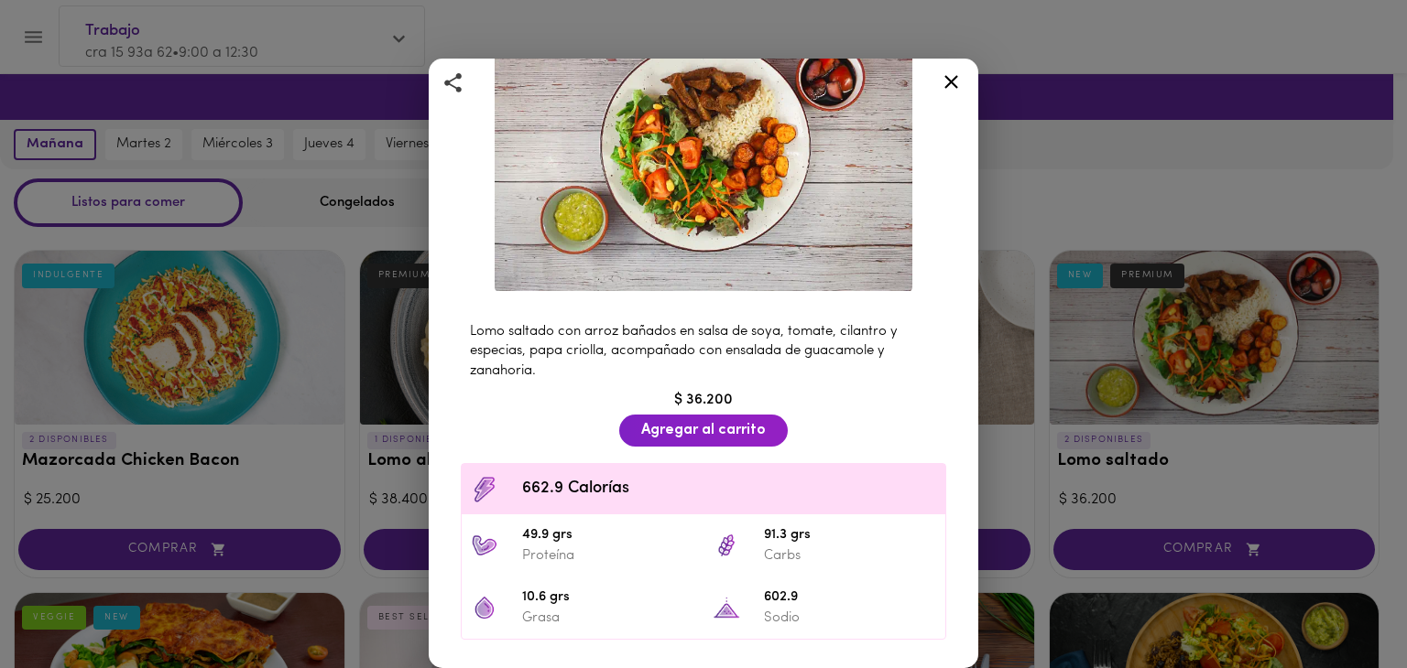
scroll to position [275, 0]
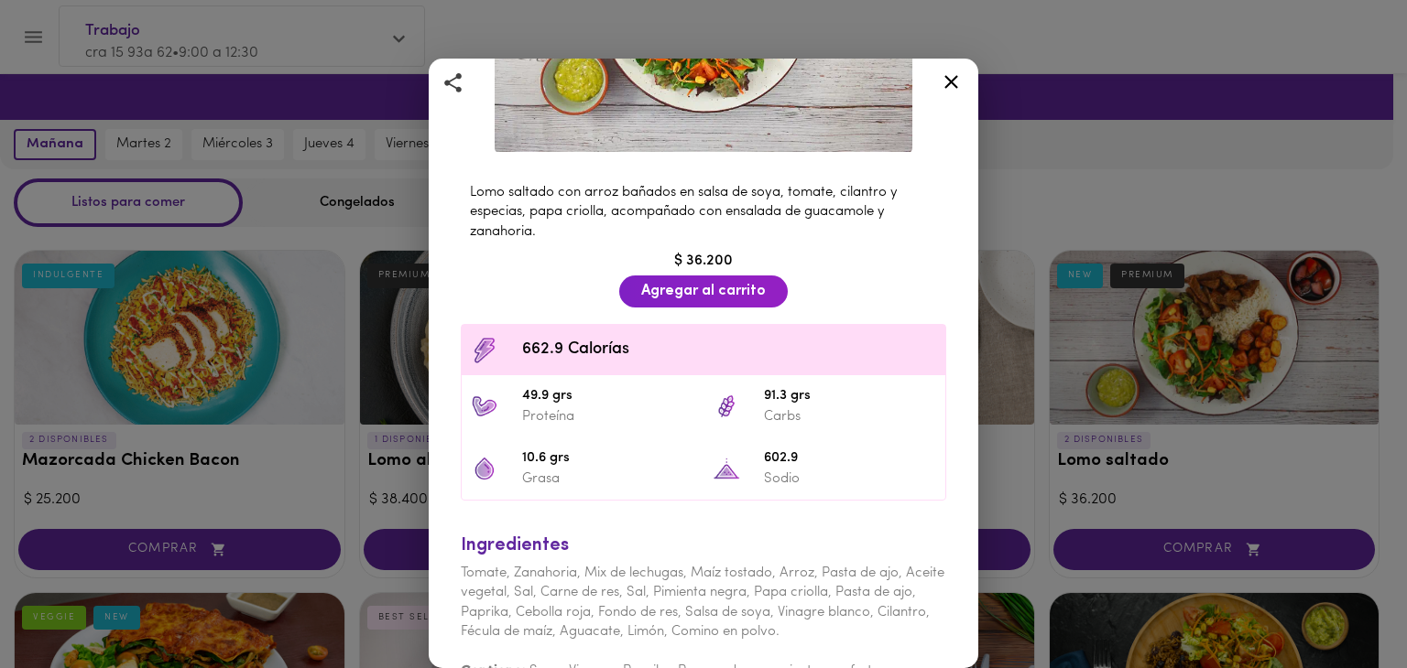
click at [948, 78] on icon at bounding box center [951, 82] width 14 height 14
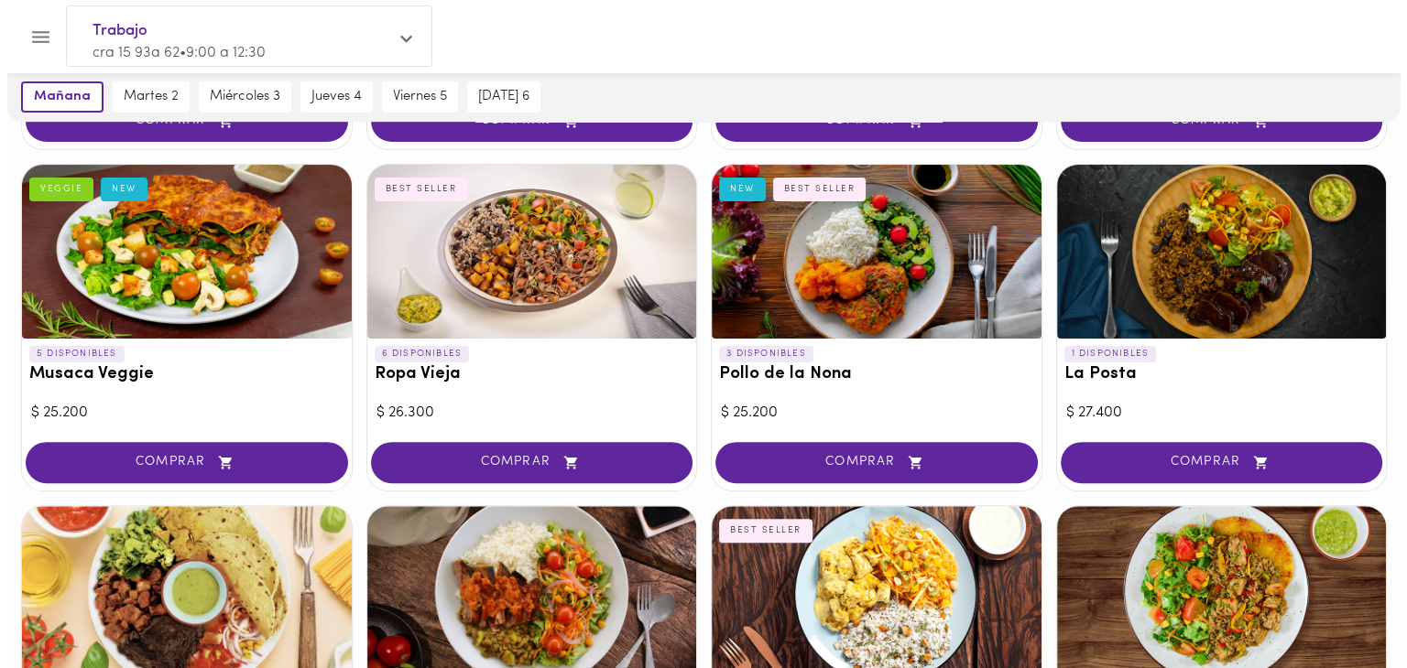
scroll to position [458, 0]
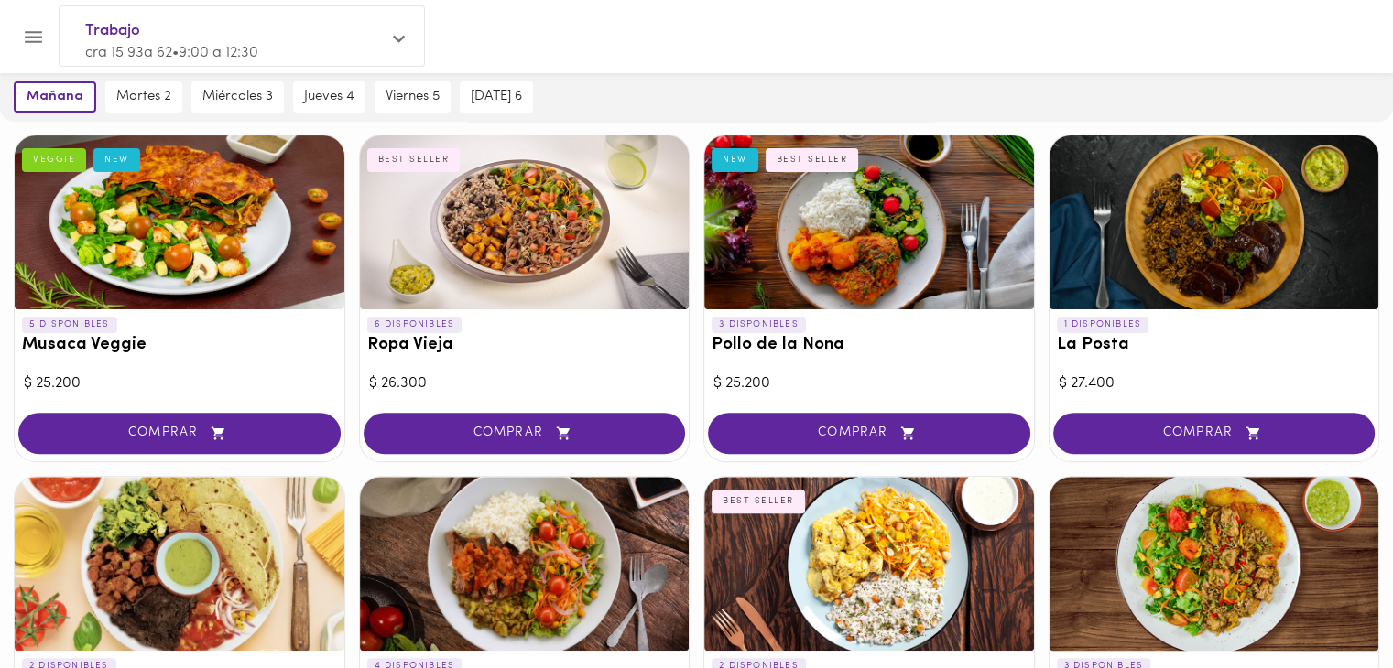
click at [910, 235] on div at bounding box center [869, 223] width 330 height 174
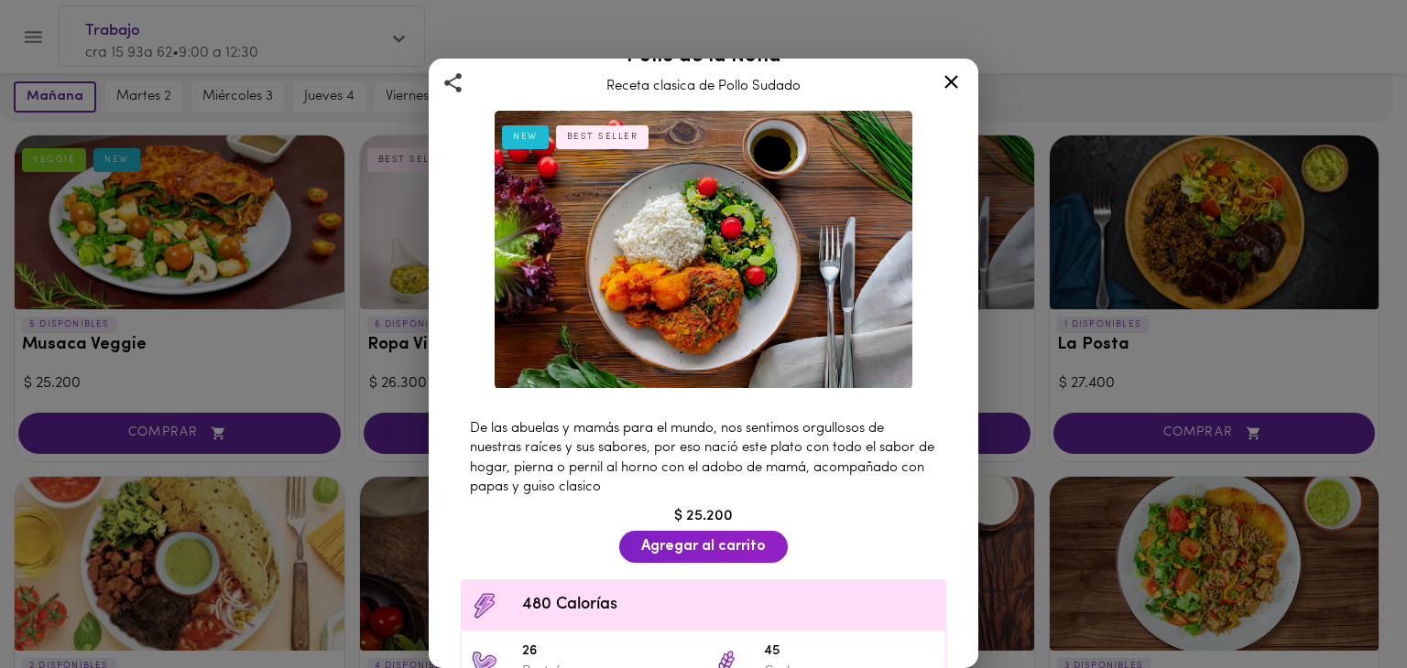
scroll to position [35, 0]
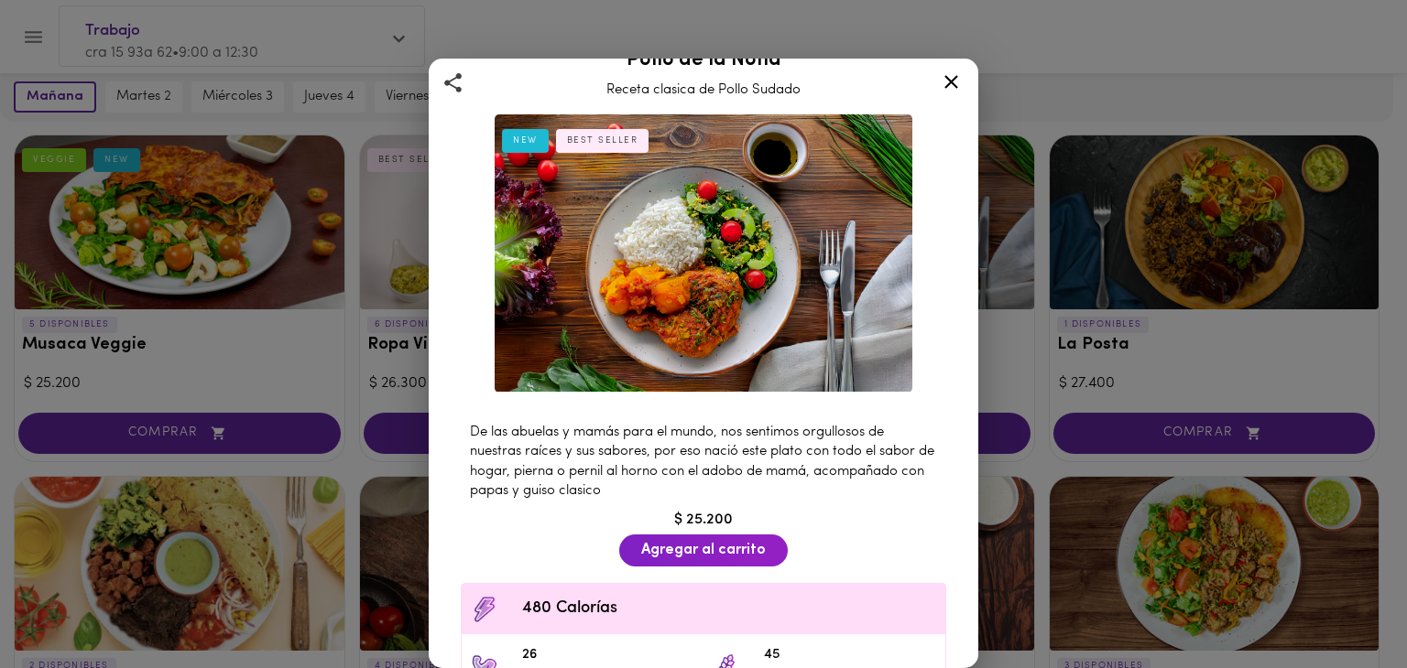
click at [1379, 353] on div "Pollo de la Nona Receta clasica de Pollo Sudado NEW BEST SELLER De las abuelas …" at bounding box center [703, 334] width 1407 height 668
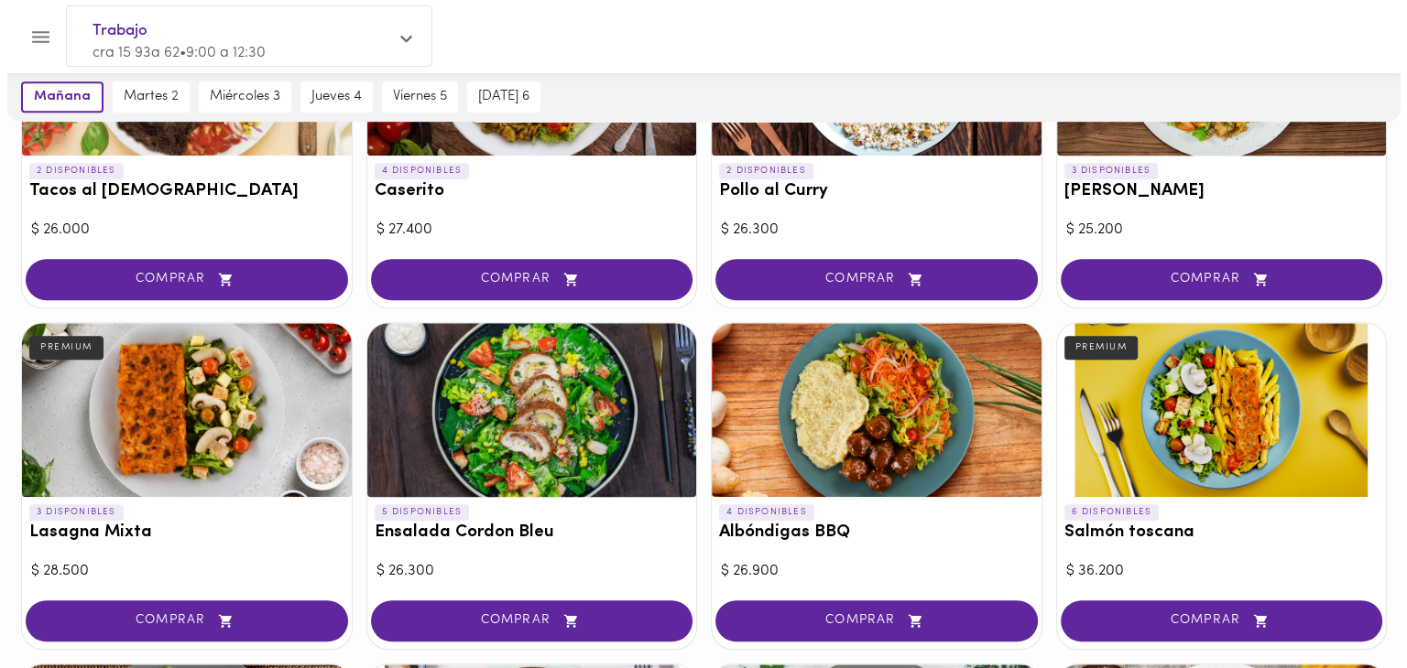
scroll to position [1007, 0]
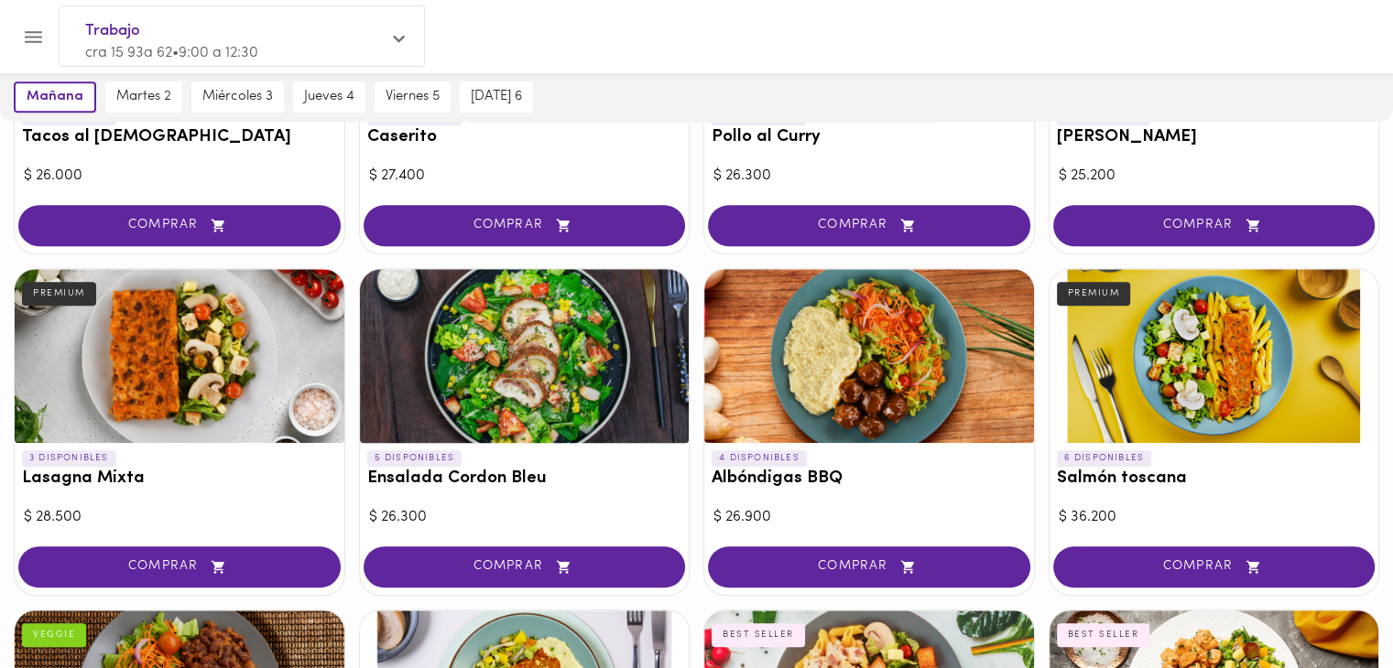
click at [557, 338] on div at bounding box center [525, 356] width 330 height 174
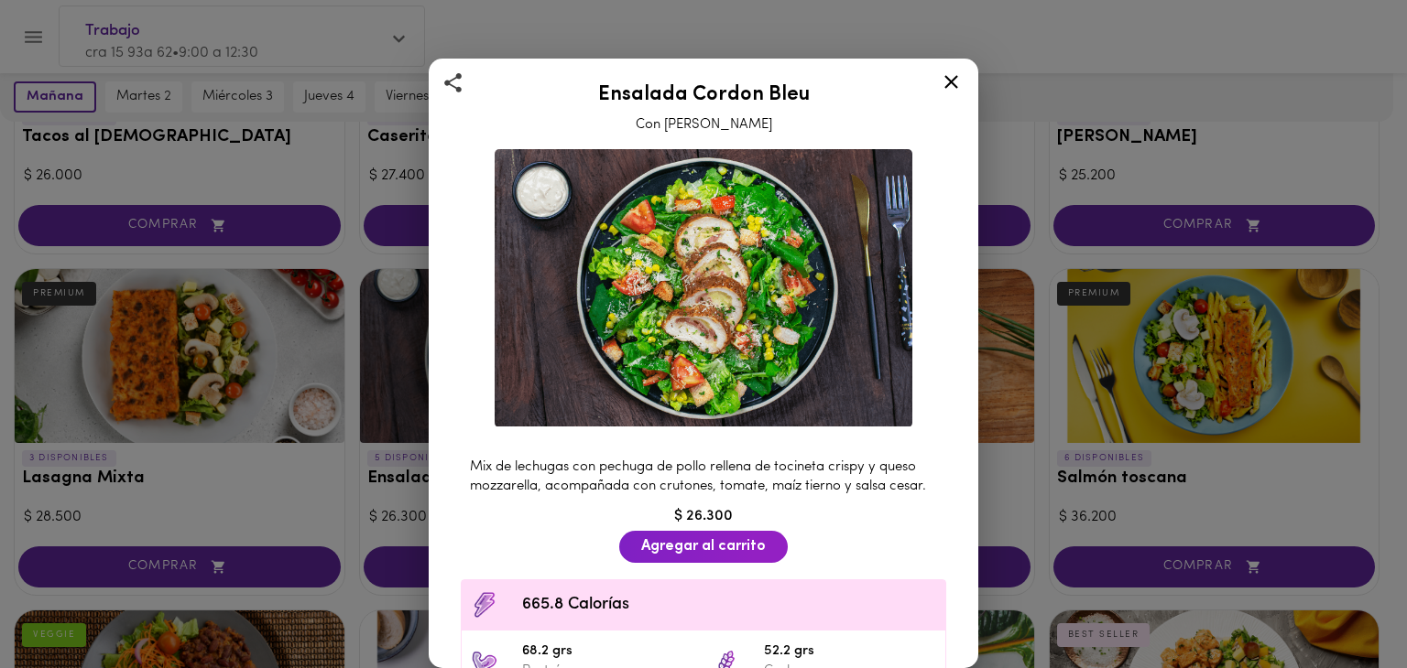
scroll to position [183, 0]
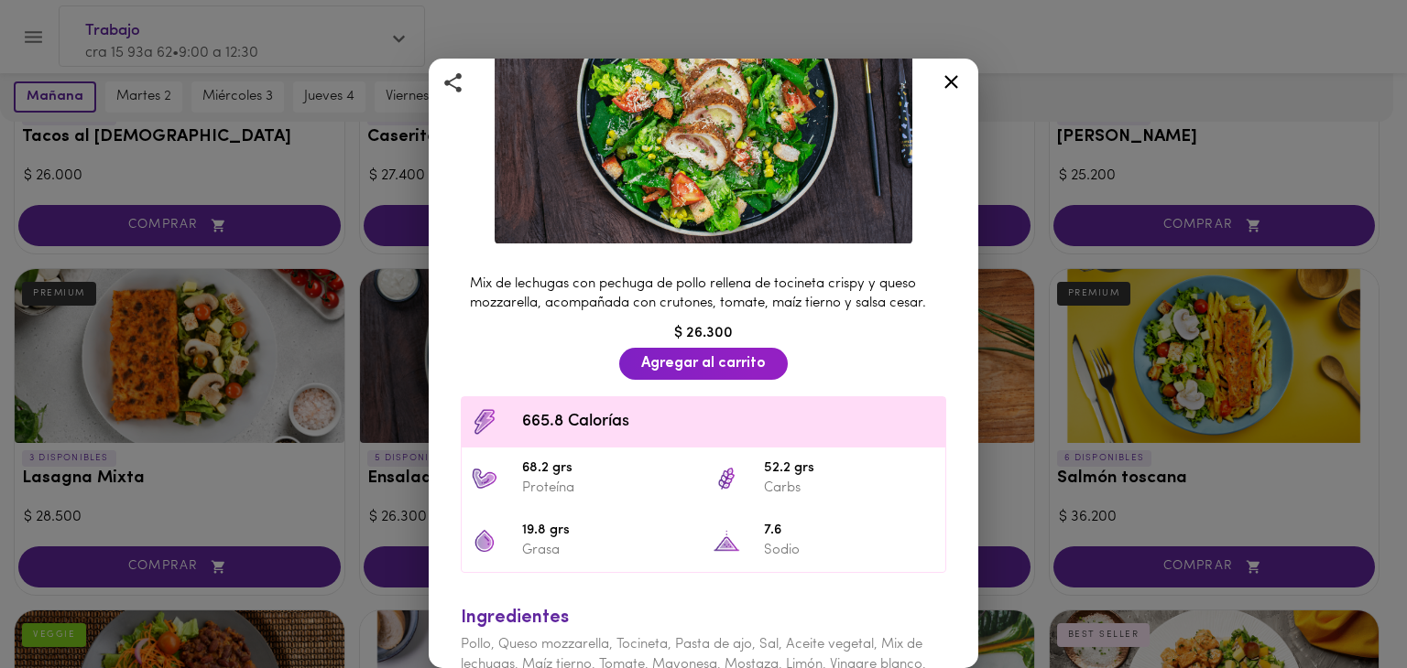
click at [954, 81] on icon at bounding box center [951, 82] width 23 height 23
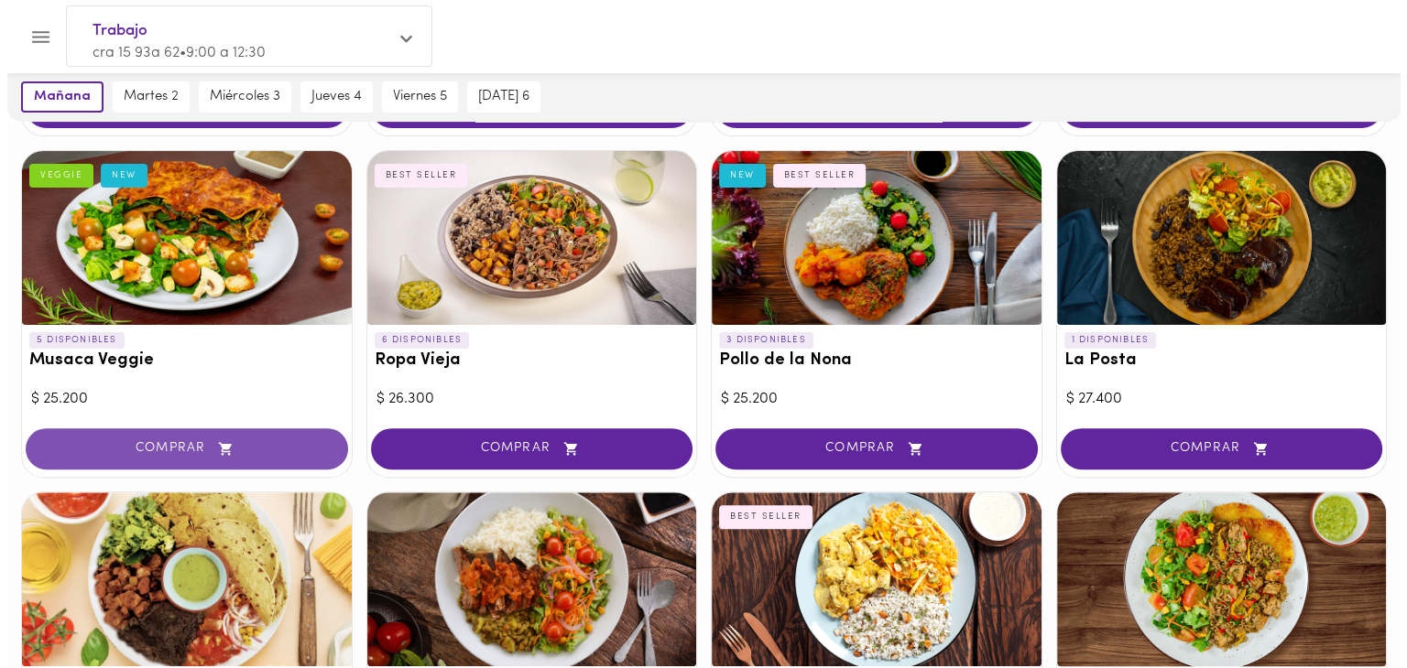
scroll to position [458, 0]
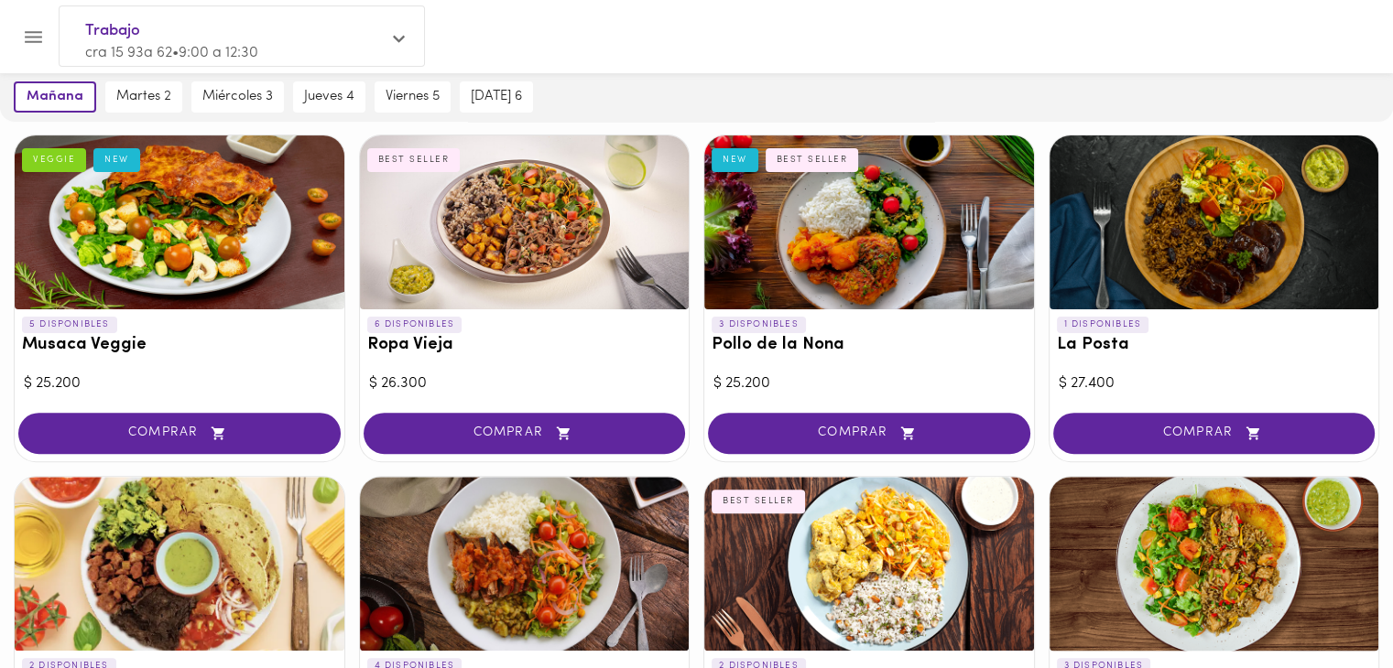
click at [161, 227] on div at bounding box center [180, 223] width 330 height 174
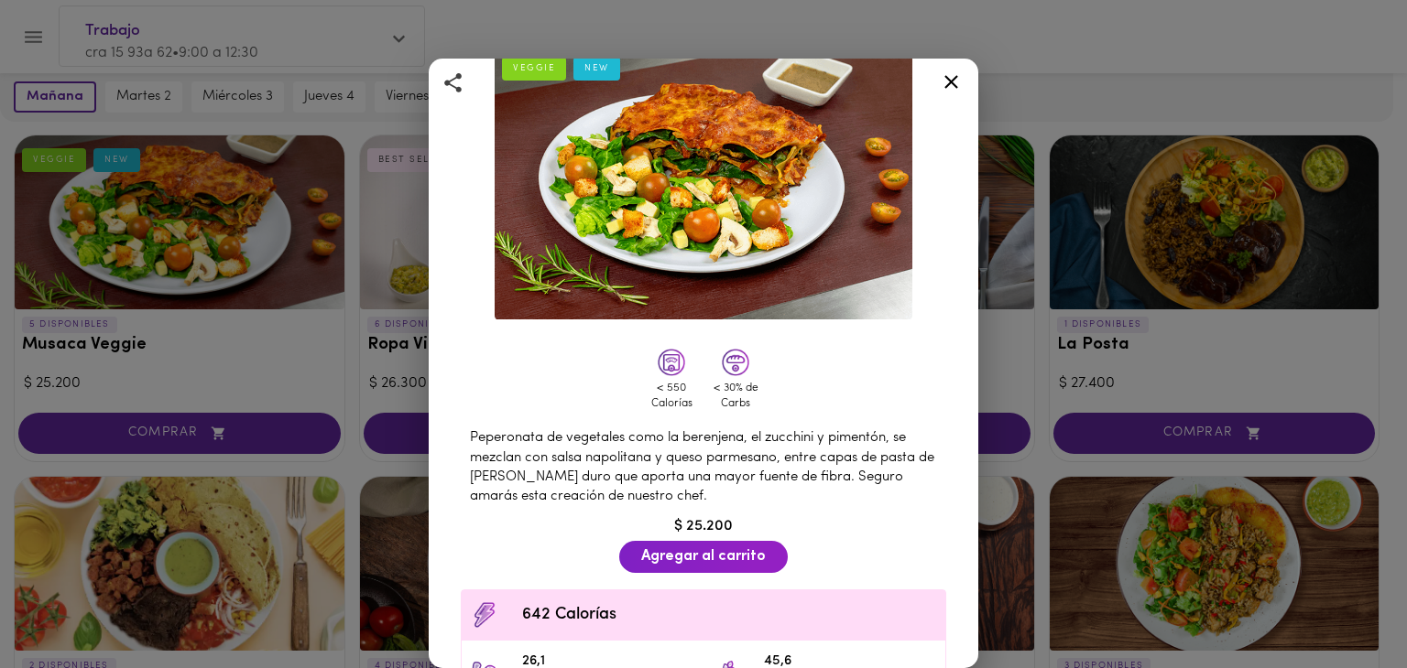
scroll to position [275, 0]
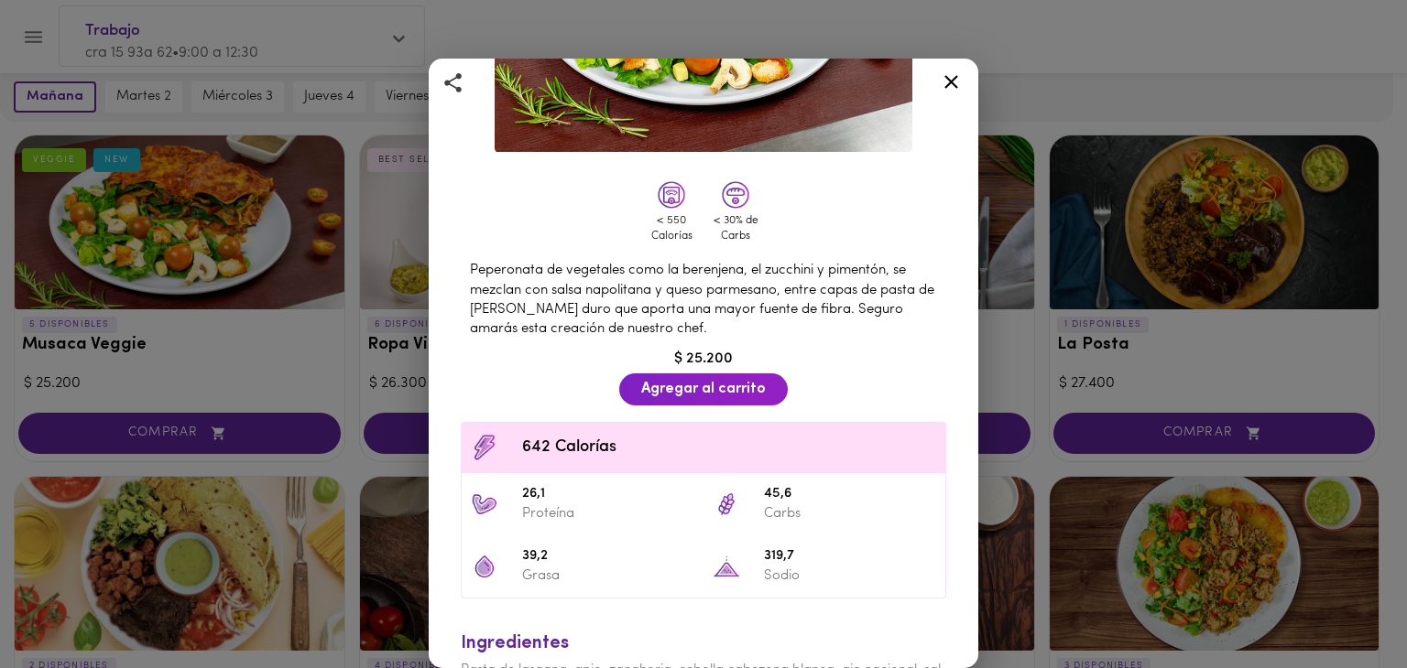
drag, startPoint x: 526, startPoint y: 270, endPoint x: 813, endPoint y: 323, distance: 292.4
click at [822, 323] on div "Peperonata de vegetales como la berenjena, el zucchini y pimentón, se mezclan c…" at bounding box center [703, 300] width 504 height 97
click at [634, 299] on span "Peperonata de vegetales como la berenjena, el zucchini y pimentón, se mezclan c…" at bounding box center [702, 300] width 464 height 72
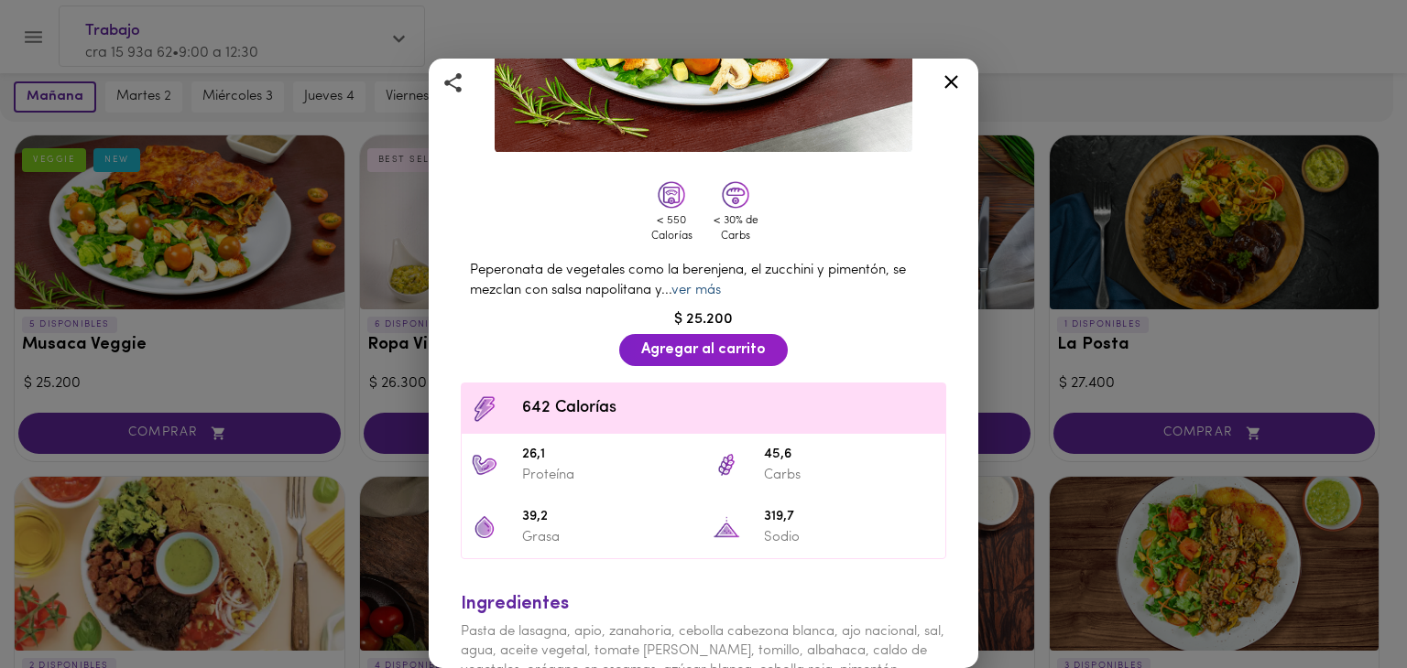
click at [721, 284] on link "ver más" at bounding box center [695, 291] width 49 height 14
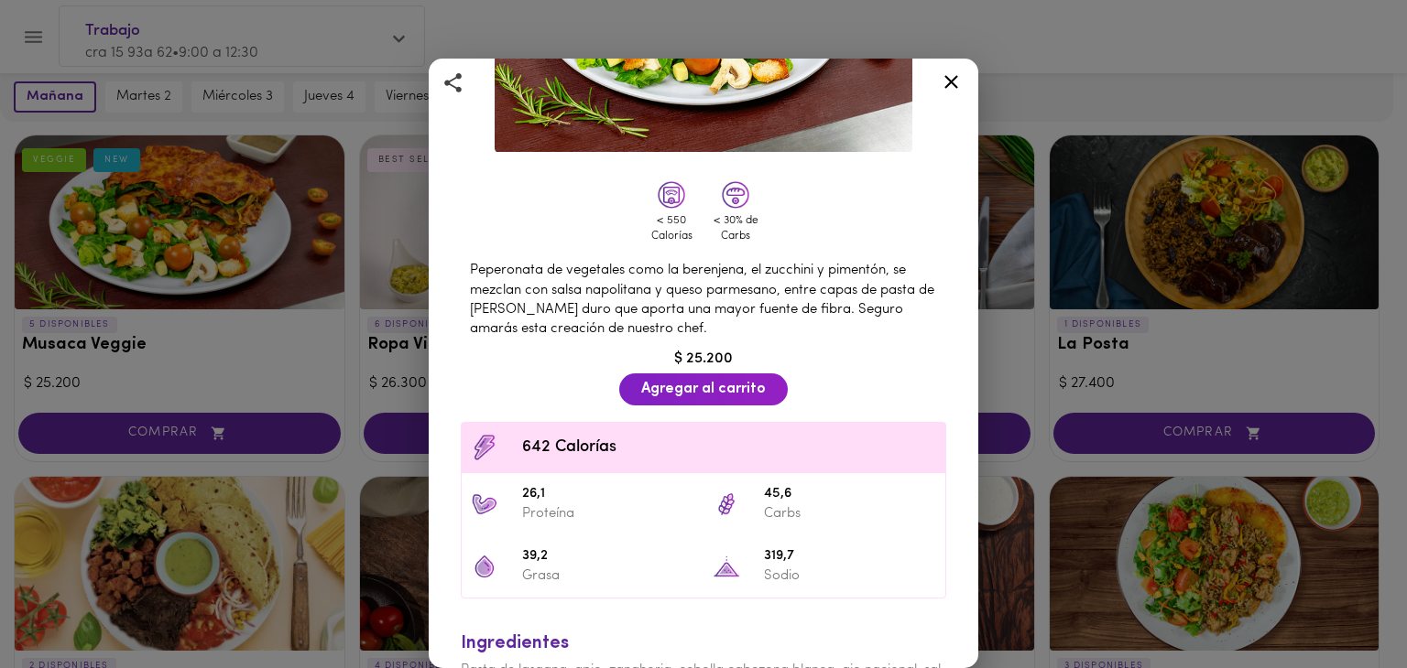
click at [809, 280] on span "Peperonata de vegetales como la berenjena, el zucchini y pimentón, se mezclan c…" at bounding box center [702, 300] width 464 height 72
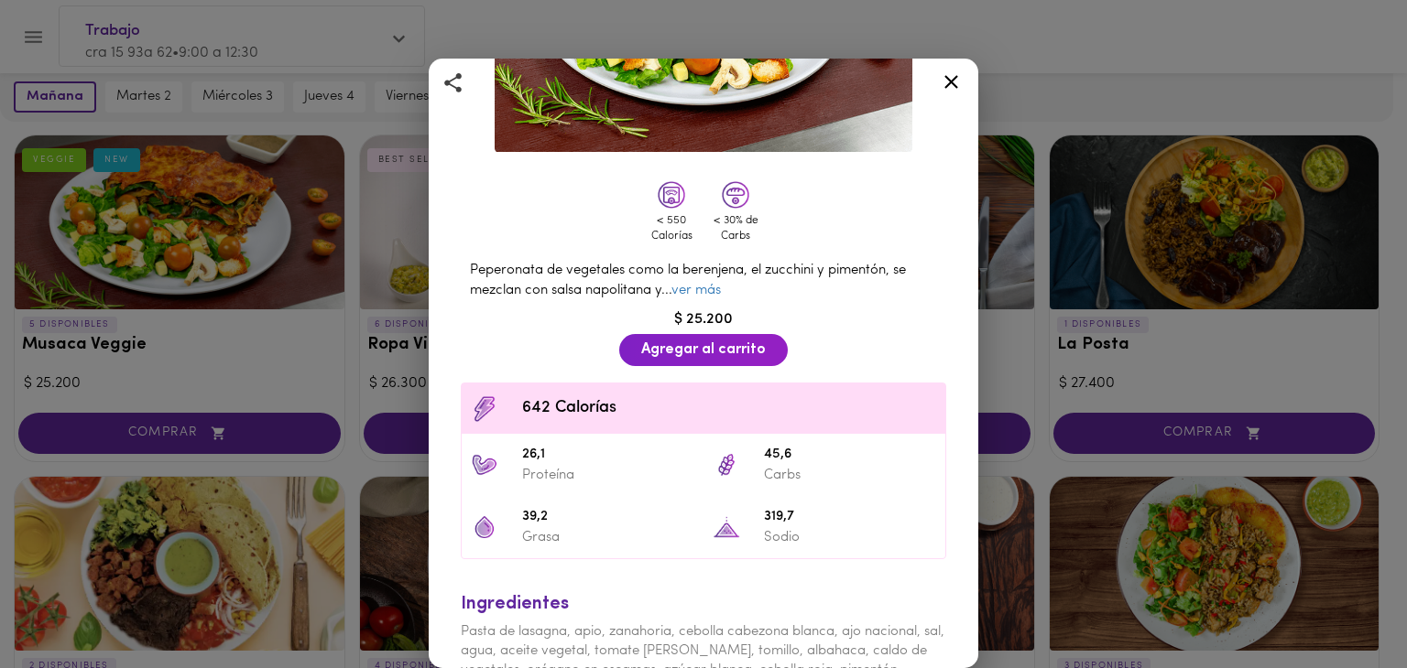
click at [725, 264] on span "Peperonata de vegetales como la berenjena, el zucchini y pimentón, se mezclan c…" at bounding box center [688, 280] width 436 height 33
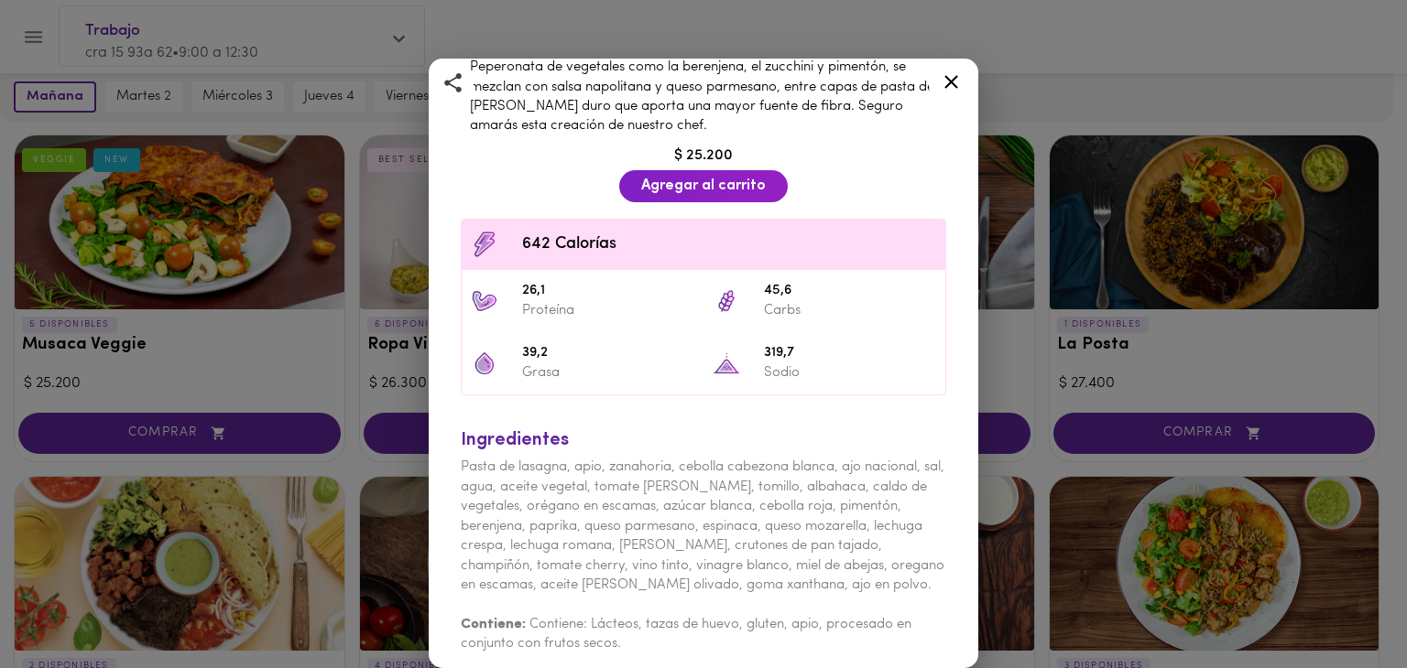
scroll to position [481, 0]
click at [950, 85] on icon at bounding box center [951, 82] width 23 height 23
